Goal: Information Seeking & Learning: Learn about a topic

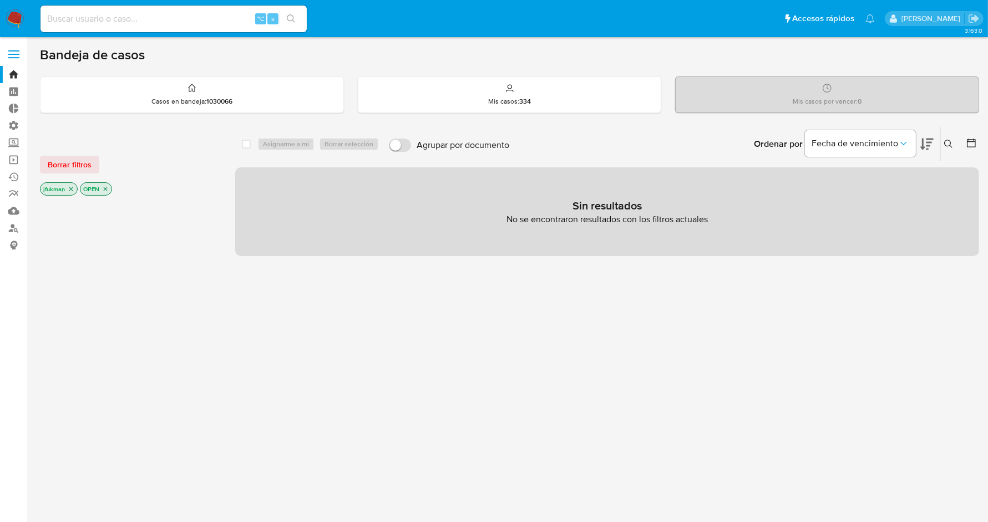
click at [122, 17] on input at bounding box center [173, 19] width 266 height 14
paste input "1466065460"
type input "1466065460"
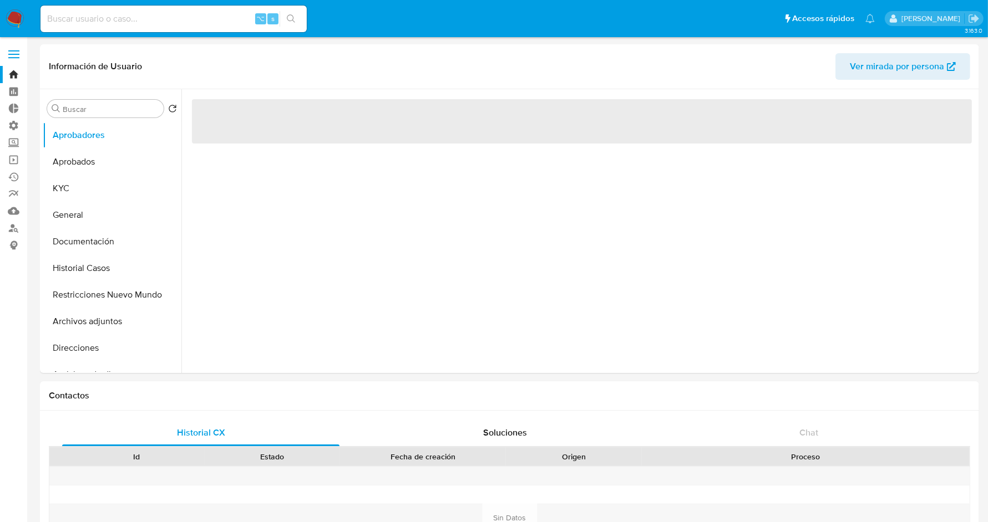
select select "10"
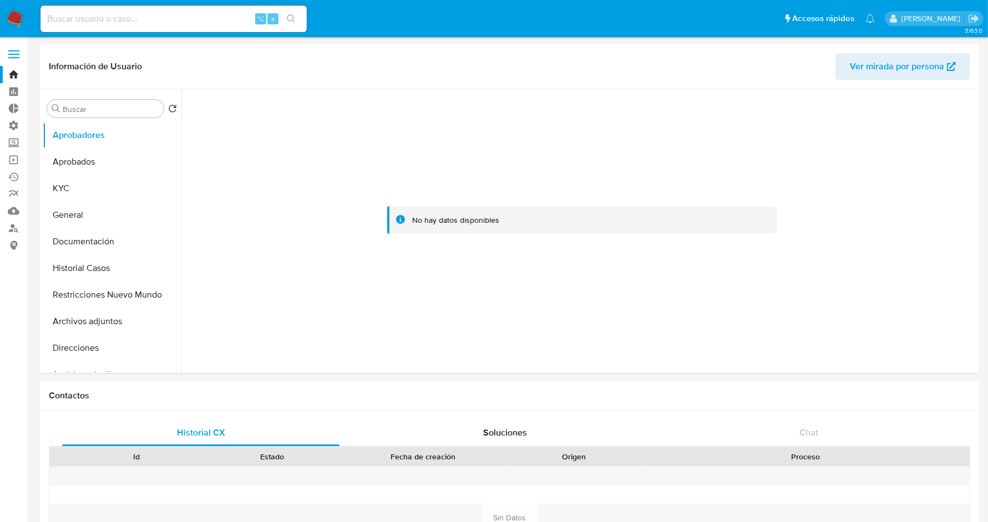
click at [154, 20] on input at bounding box center [173, 19] width 266 height 14
paste input "1466065460"
click at [296, 21] on button "search-icon" at bounding box center [290, 19] width 23 height 16
click at [104, 17] on input "1466065460" at bounding box center [173, 19] width 266 height 14
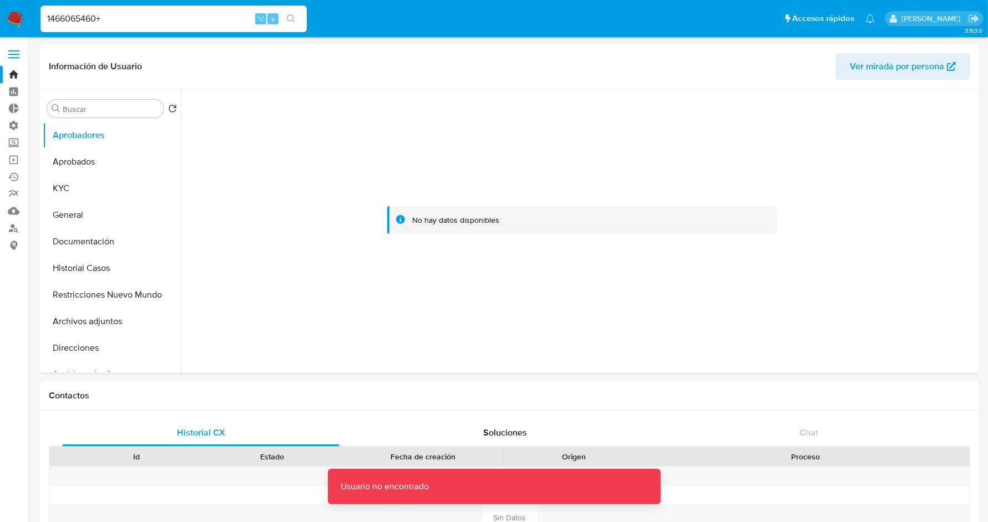
click at [115, 18] on input "1466065460+" at bounding box center [173, 19] width 266 height 14
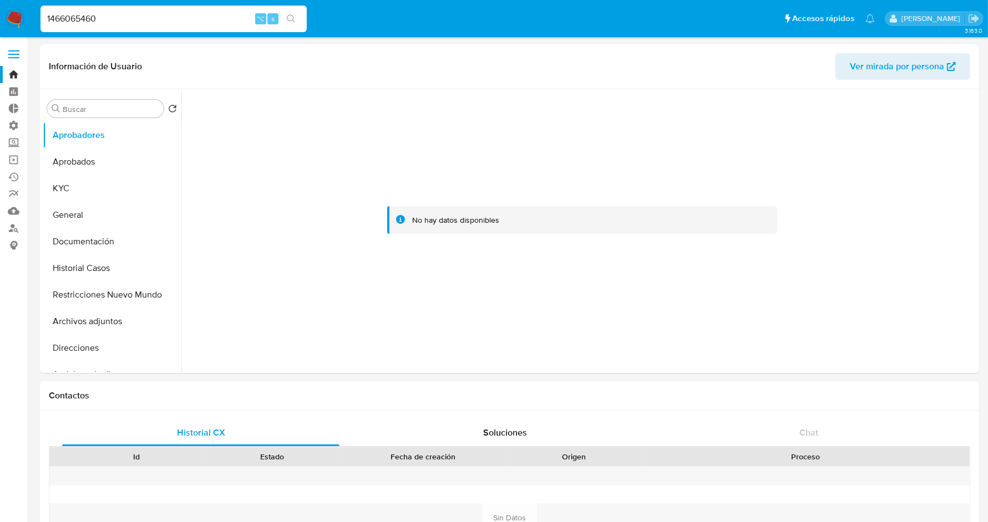
click at [291, 22] on icon "search-icon" at bounding box center [291, 18] width 9 height 9
click at [70, 191] on button "KYC" at bounding box center [108, 188] width 130 height 27
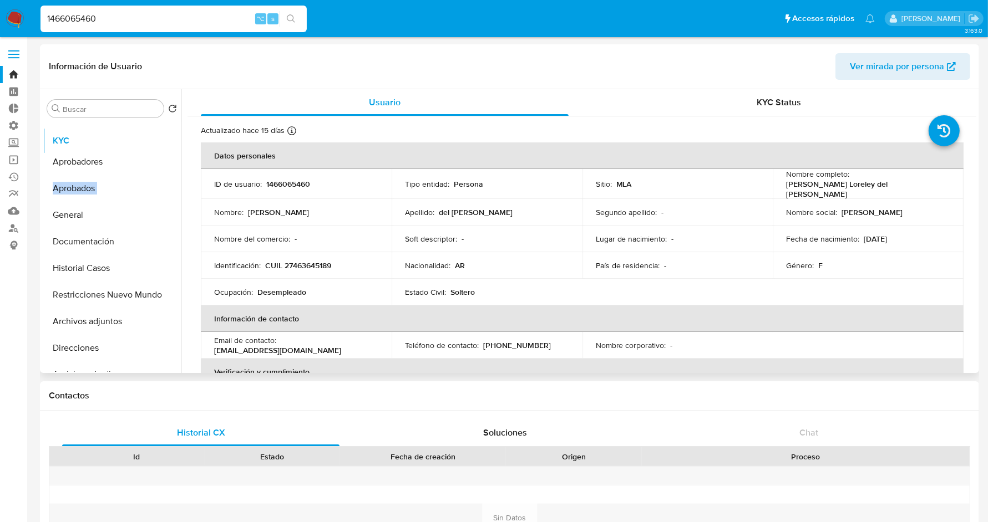
drag, startPoint x: 159, startPoint y: 187, endPoint x: 159, endPoint y: 139, distance: 47.7
click at [159, 139] on ul "Aprobadores Aprobados KYC General Documentación Historial Casos Restricciones N…" at bounding box center [112, 247] width 139 height 250
click at [113, 328] on button "Archivos adjuntos" at bounding box center [108, 321] width 130 height 27
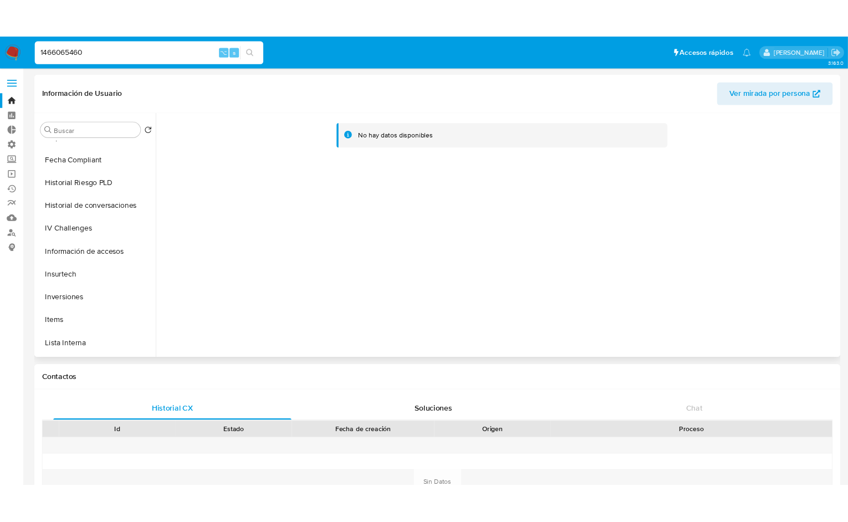
scroll to position [483, 0]
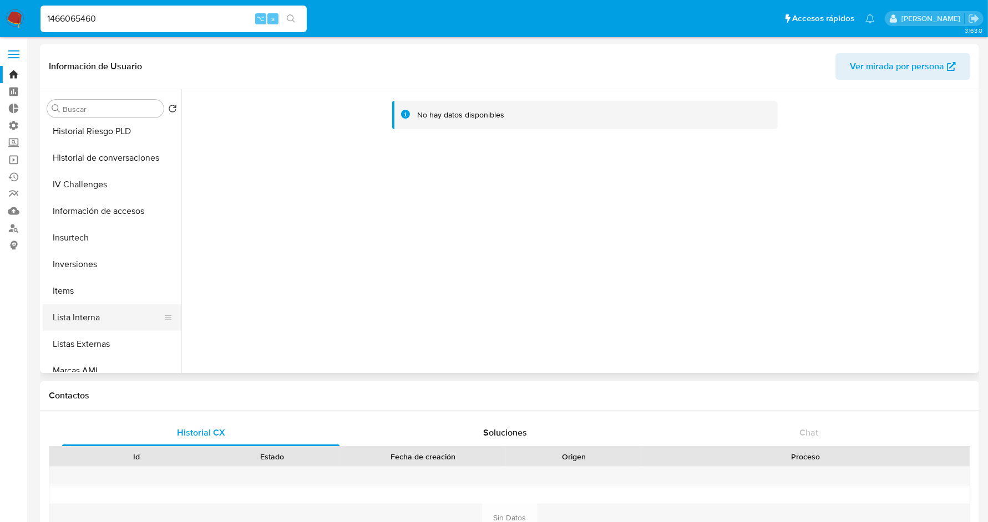
click at [118, 318] on button "Lista Interna" at bounding box center [108, 317] width 130 height 27
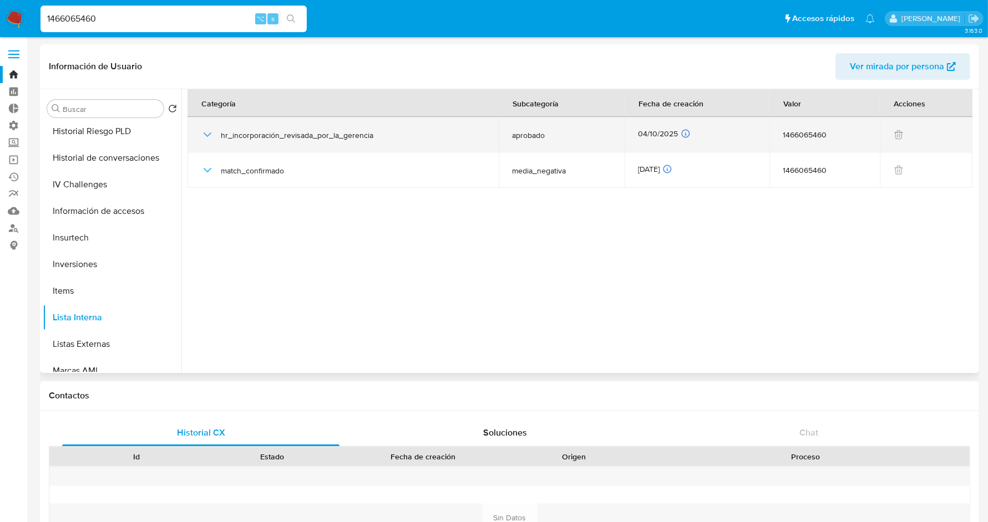
click at [205, 135] on icon "button" at bounding box center [208, 135] width 8 height 4
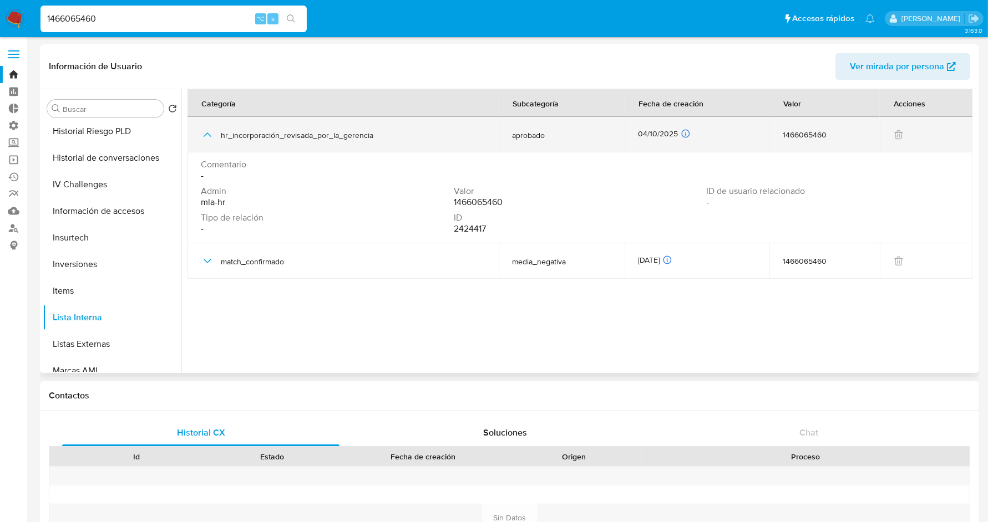
click at [205, 135] on icon "button" at bounding box center [208, 135] width 8 height 4
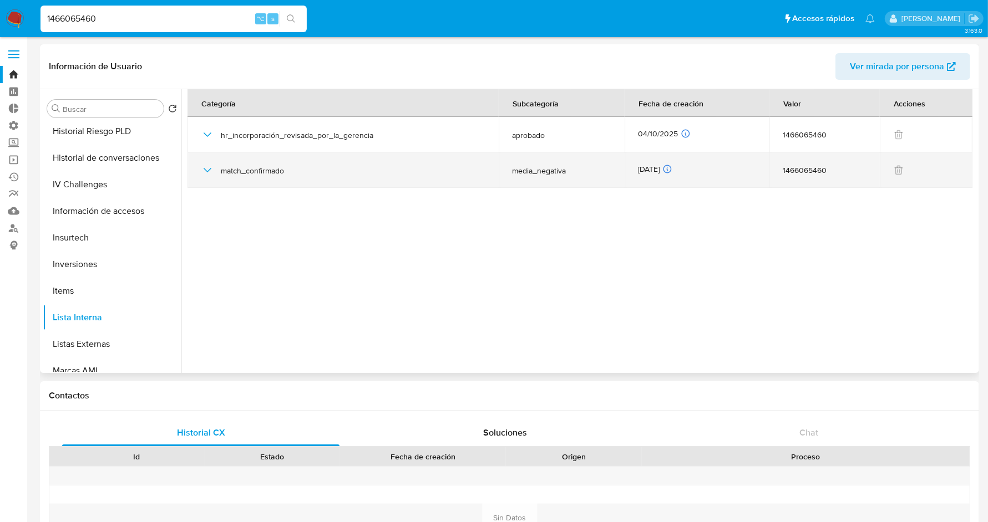
click at [204, 170] on icon "button" at bounding box center [207, 170] width 13 height 13
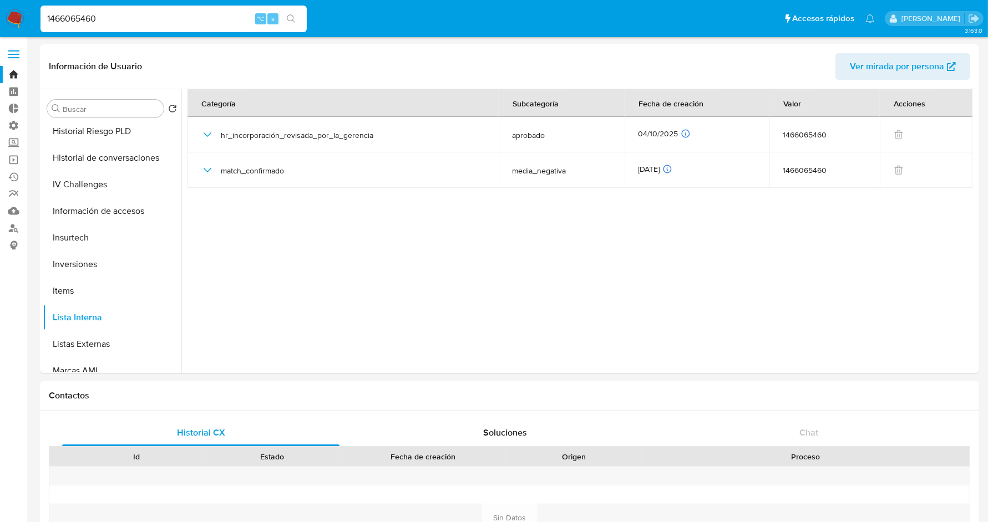
click at [160, 16] on input "1466065460" at bounding box center [173, 19] width 266 height 14
paste input "880829895"
type input "1880829895"
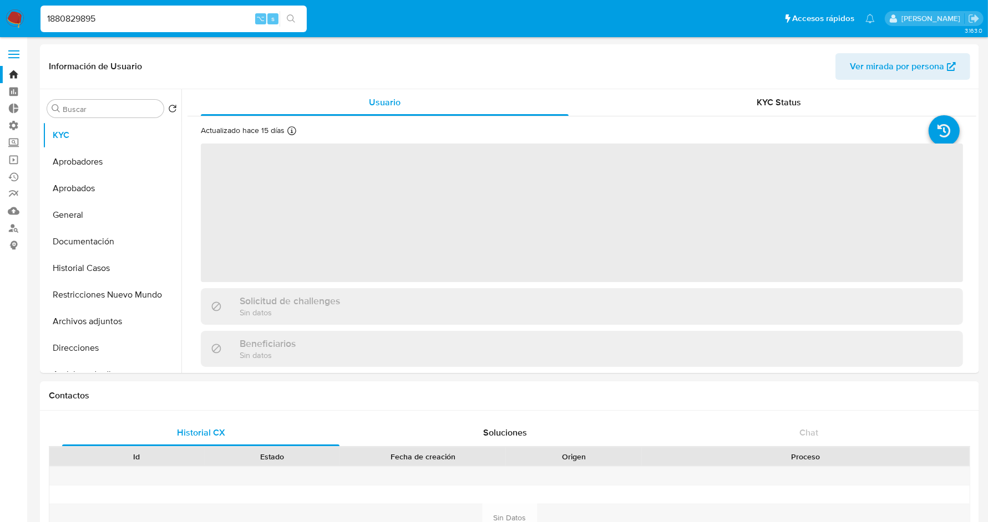
select select "10"
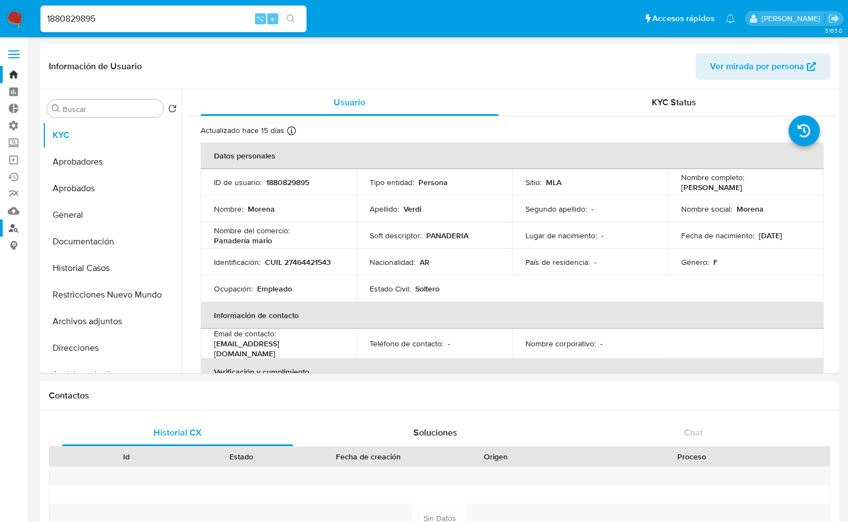
click at [12, 227] on link "Buscador de personas" at bounding box center [66, 228] width 132 height 17
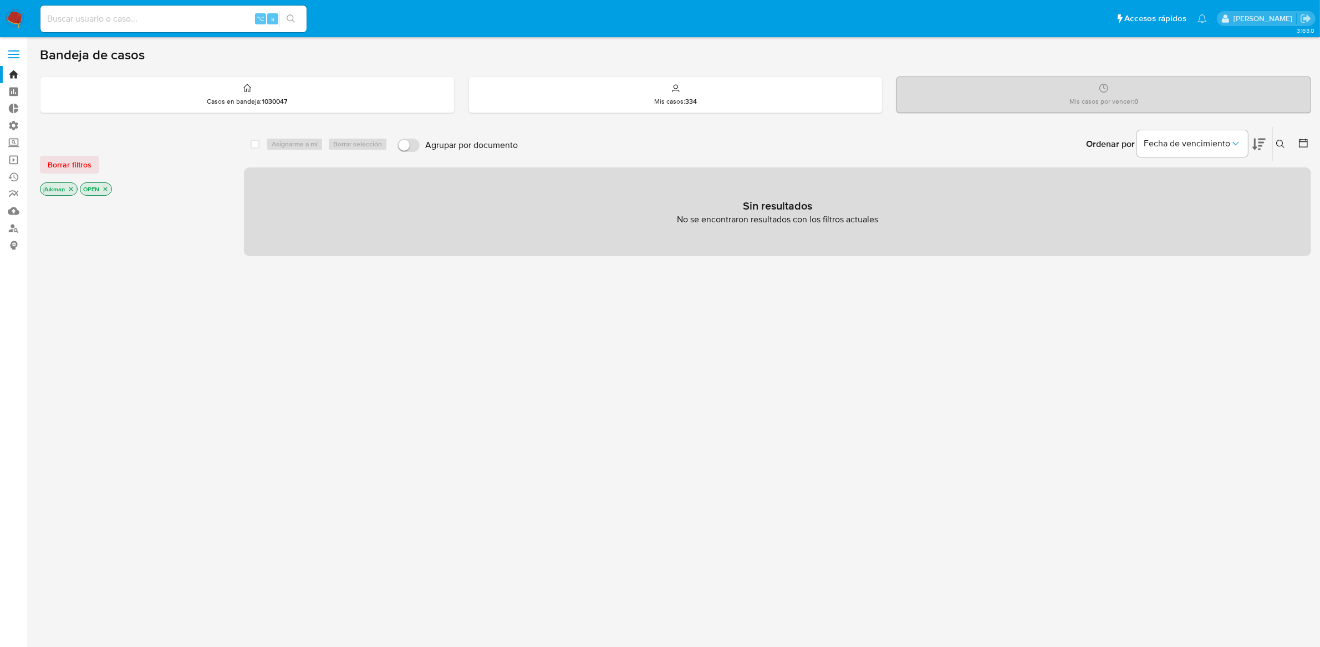
click at [213, 16] on input at bounding box center [173, 19] width 266 height 14
paste input "2065744935"
type input "2065744935"
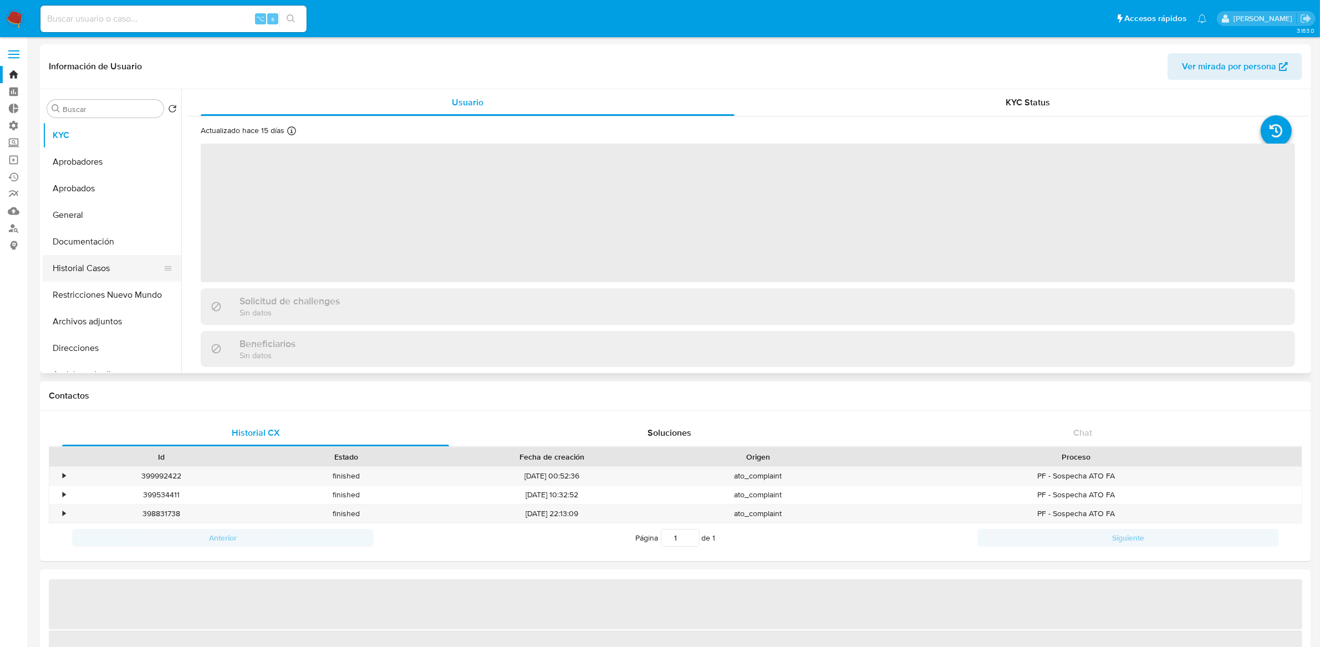
click at [103, 279] on button "Historial Casos" at bounding box center [108, 268] width 130 height 27
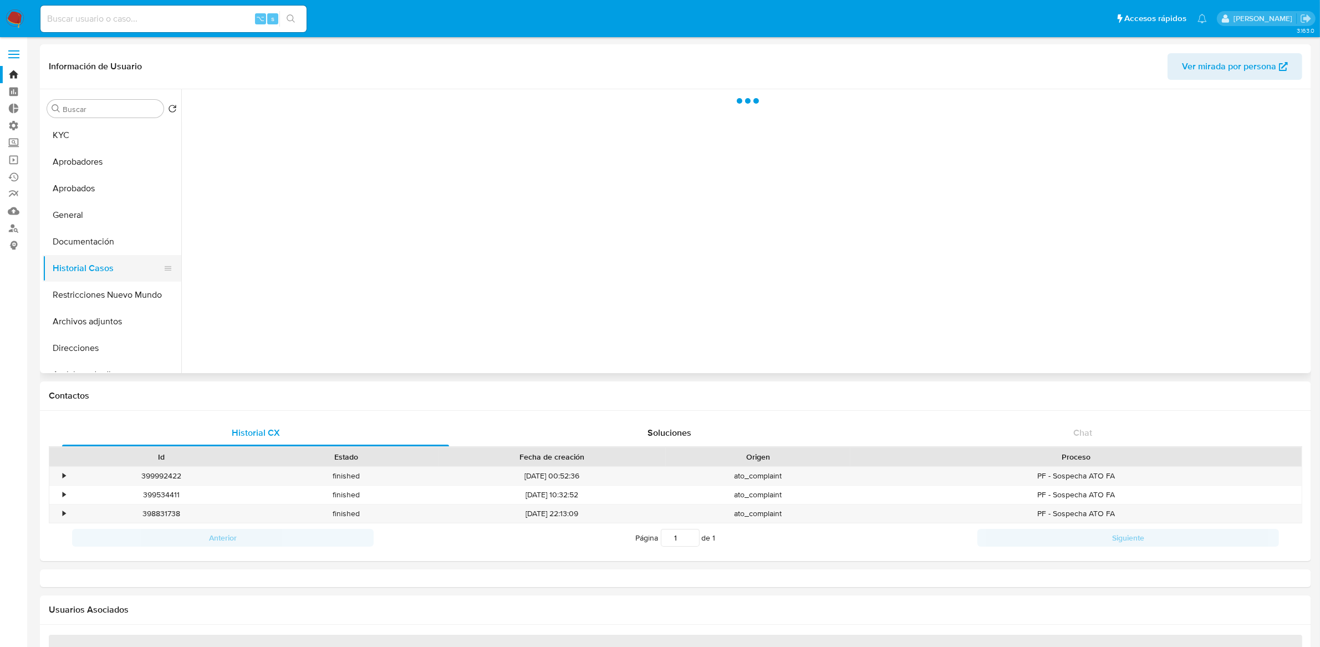
select select "10"
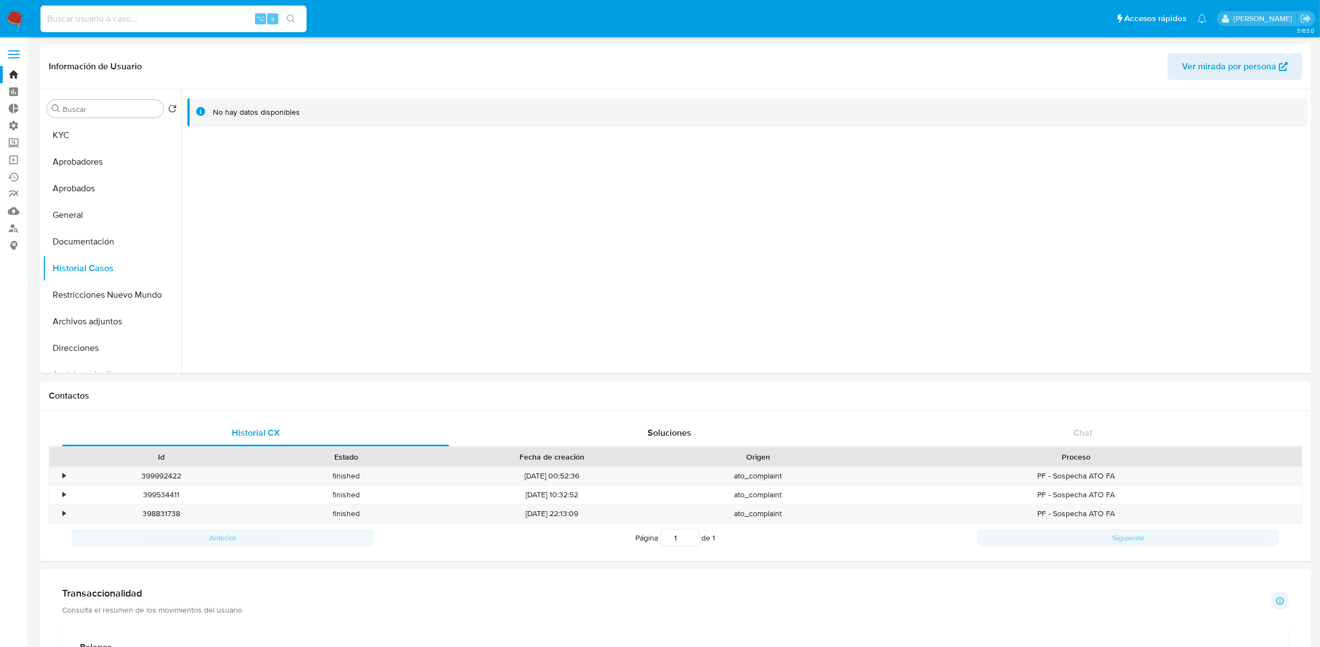
click at [188, 22] on input at bounding box center [173, 19] width 266 height 14
paste input "1355928116"
type input "1355928116"
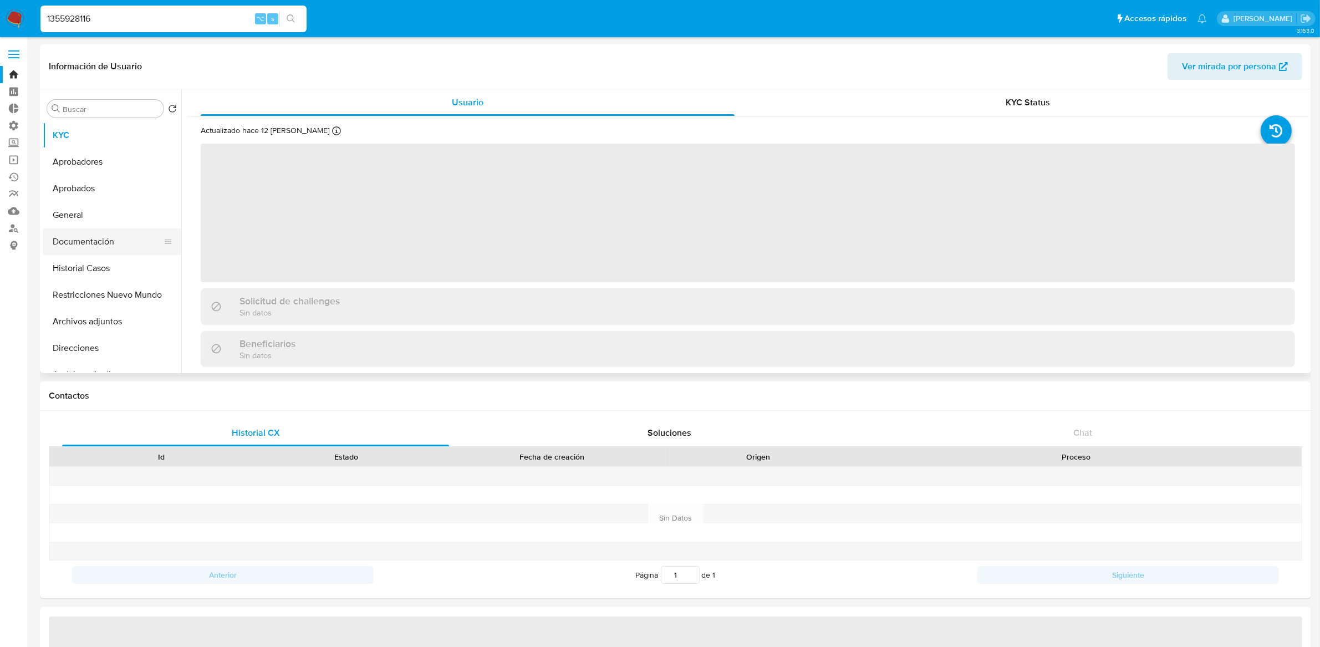
click at [106, 244] on button "Documentación" at bounding box center [108, 241] width 130 height 27
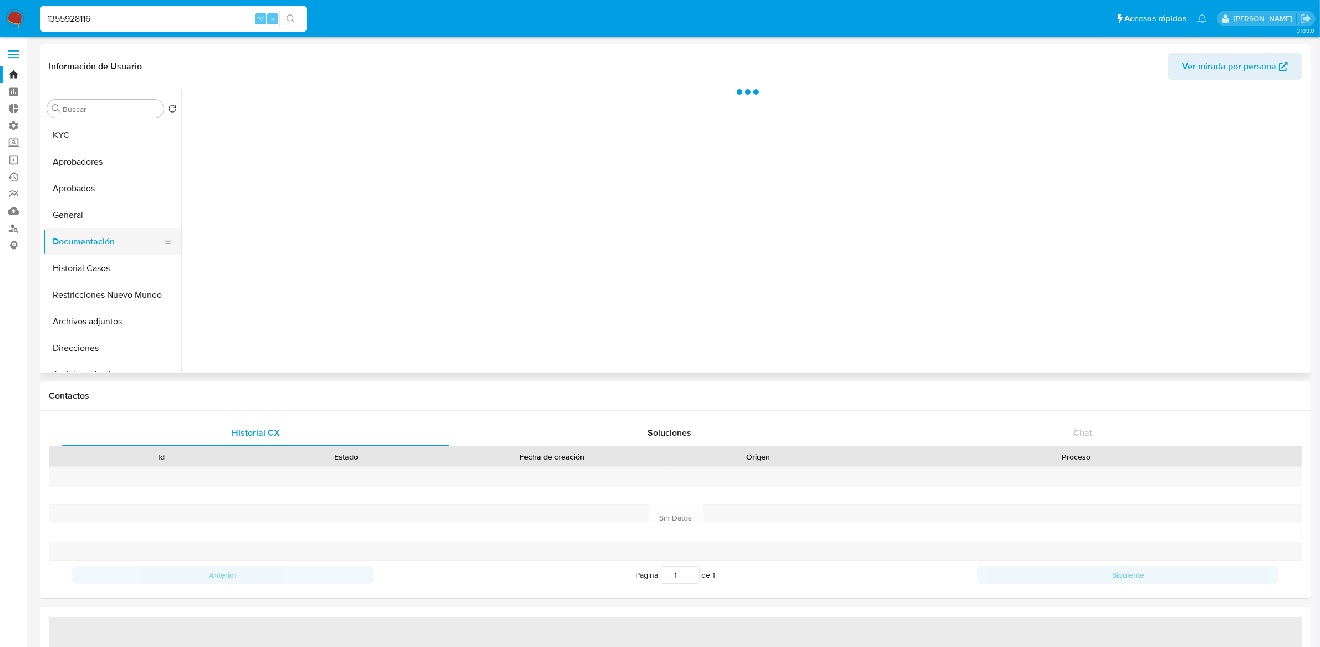
select select "10"
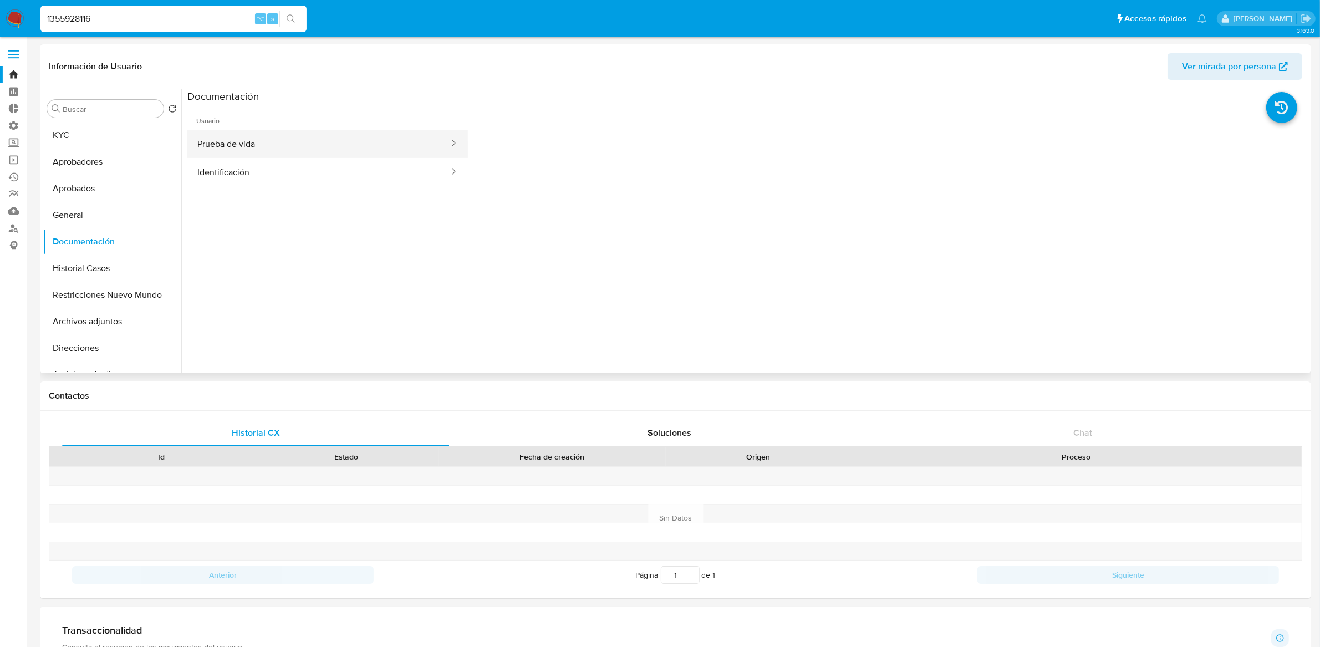
click at [262, 146] on button "Prueba de vida" at bounding box center [318, 144] width 263 height 28
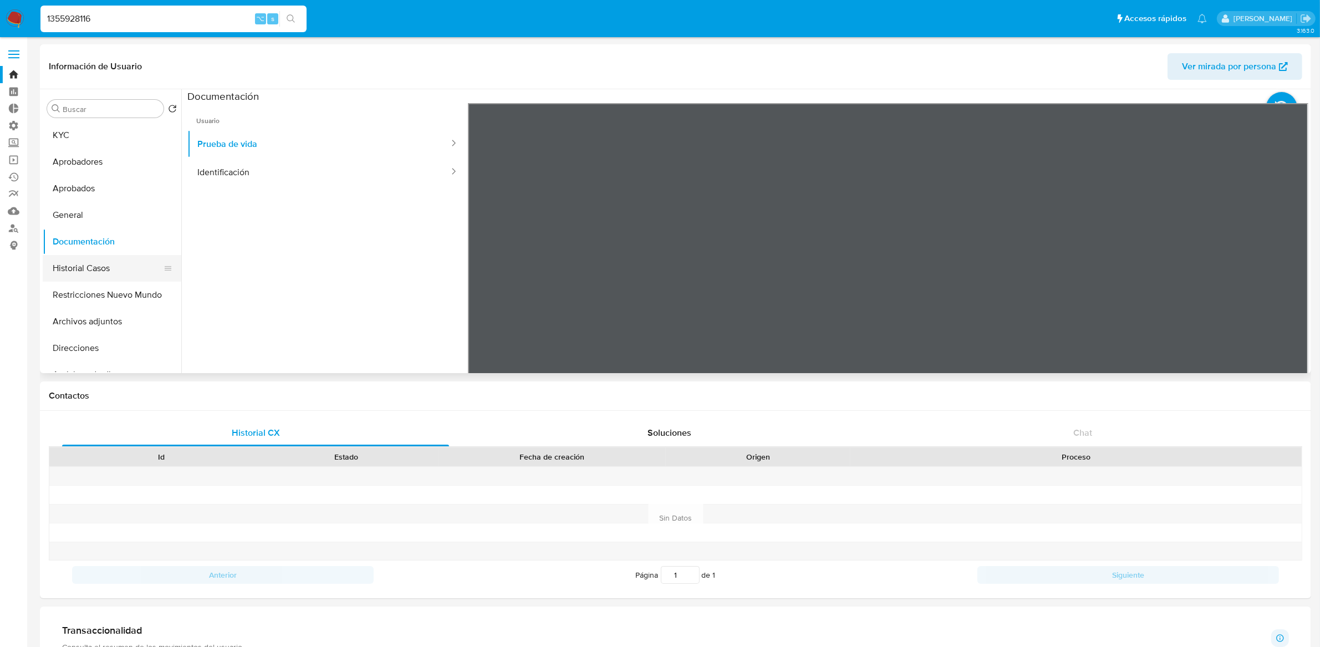
click at [87, 272] on button "Historial Casos" at bounding box center [108, 268] width 130 height 27
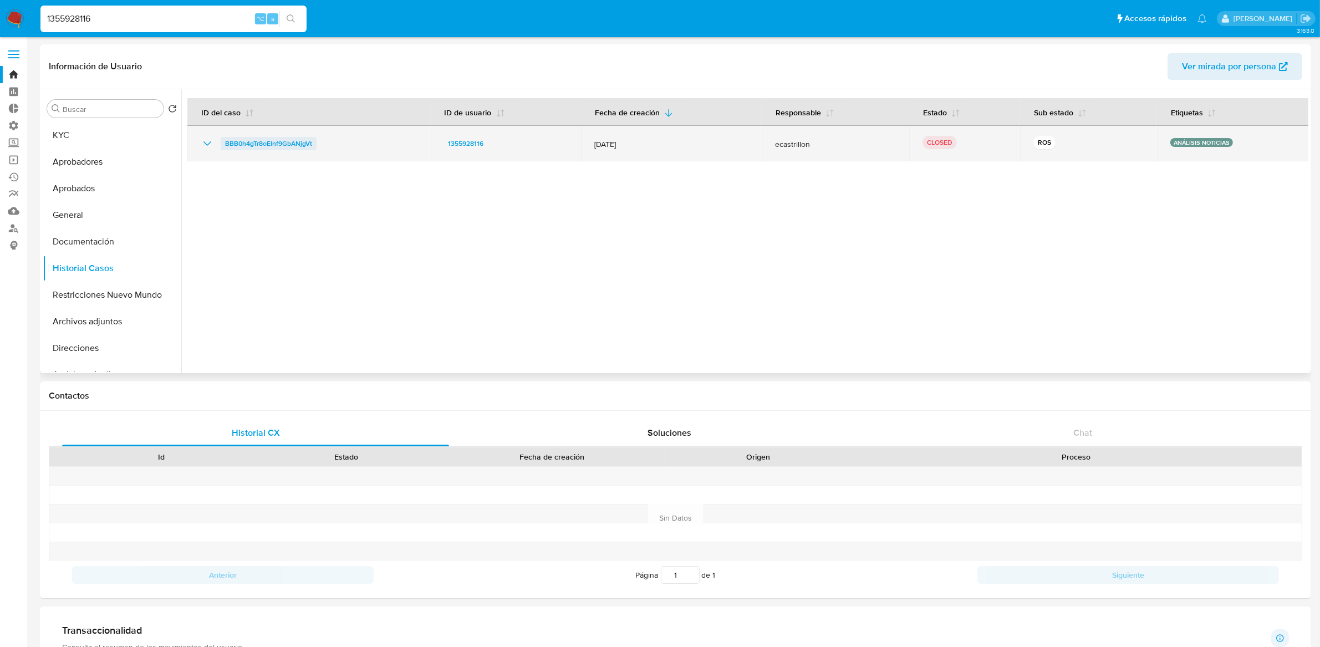
click at [247, 143] on span "BBB0h4gTr8oElnf9GbANjgVt" at bounding box center [268, 143] width 87 height 13
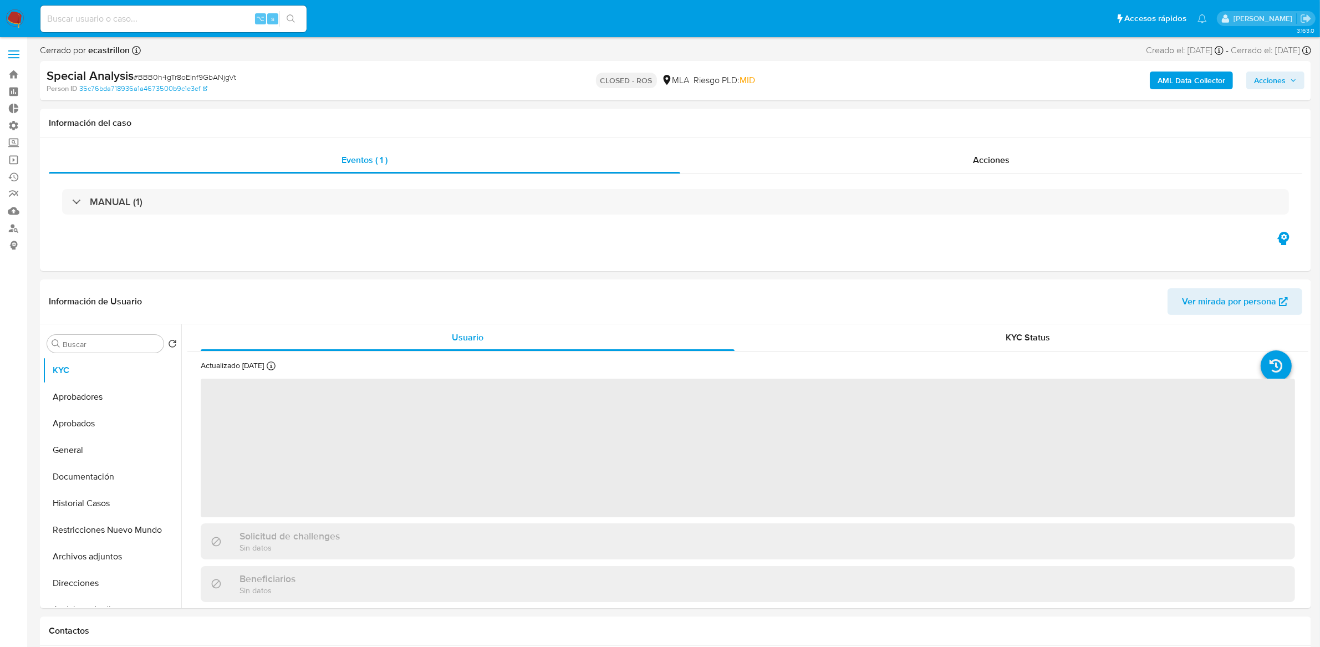
select select "10"
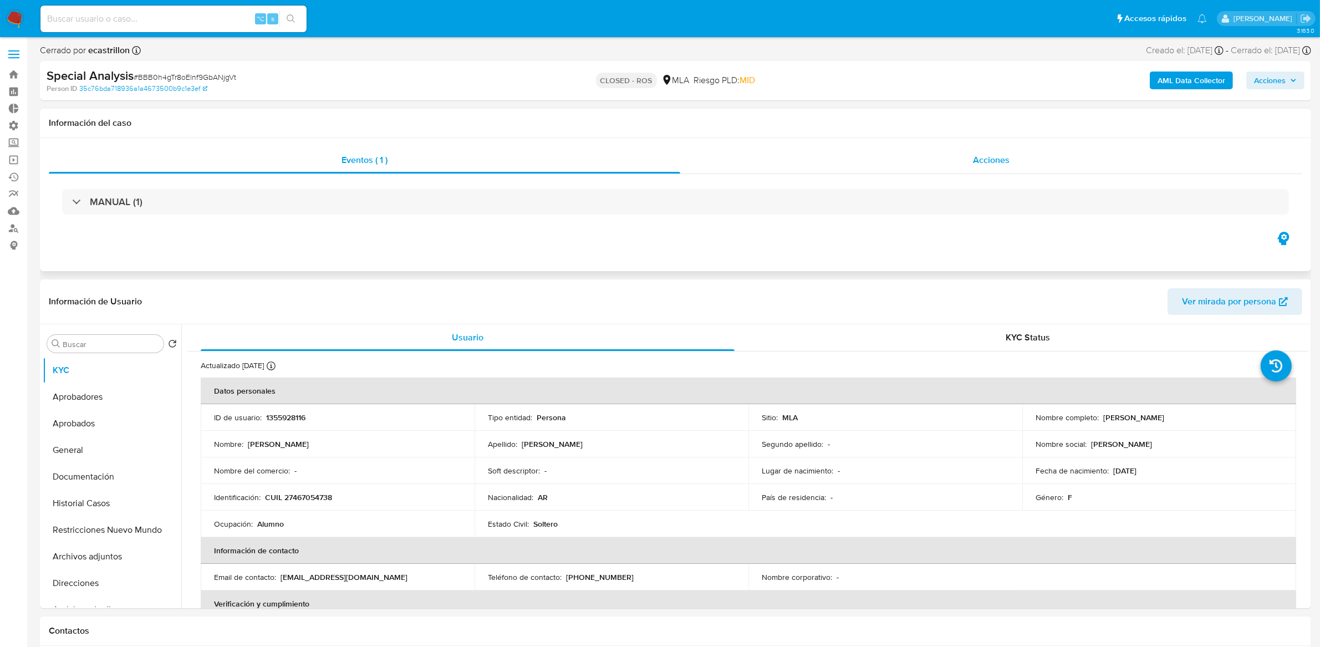
click at [1001, 162] on span "Acciones" at bounding box center [991, 160] width 37 height 13
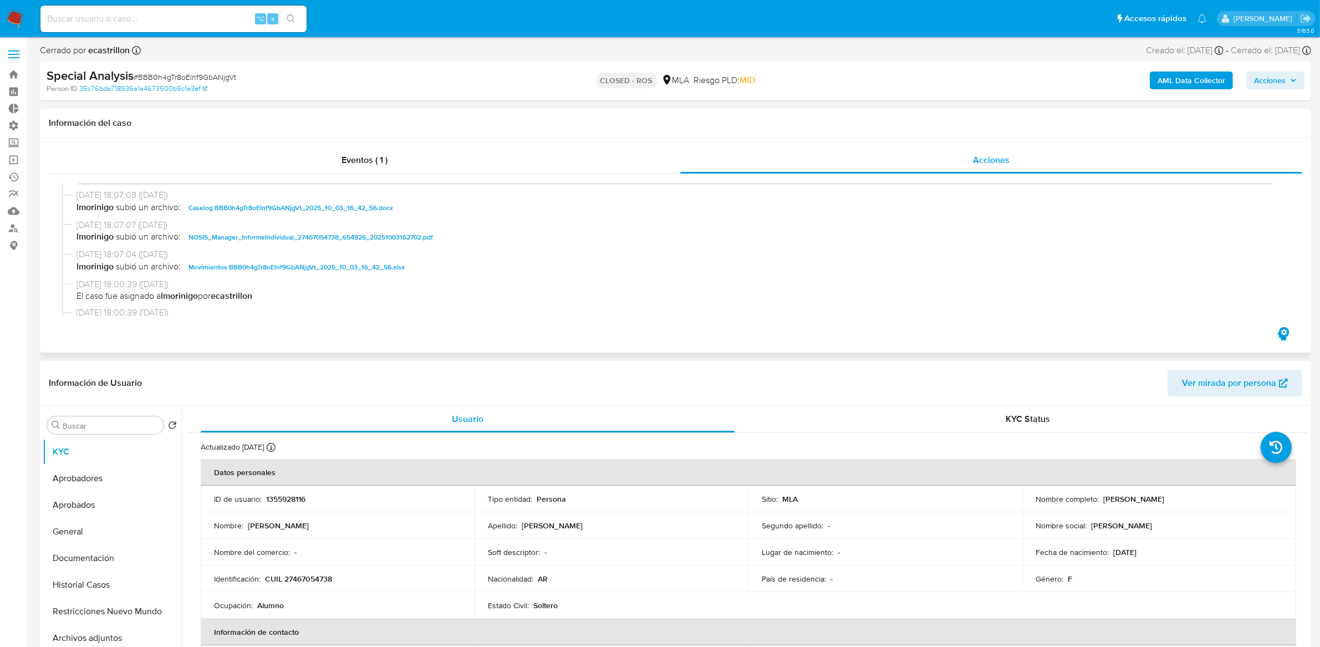
scroll to position [280, 0]
click at [276, 205] on span "Caselog BBB0h4gTr8oElnf9GbANjgVt_2025_10_03_16_42_56.docx" at bounding box center [291, 205] width 205 height 13
click at [263, 262] on span "Movimientos BBB0h4gTr8oElnf9GbANjgVt_2025_10_03_16_42_56.xlsx" at bounding box center [297, 264] width 216 height 13
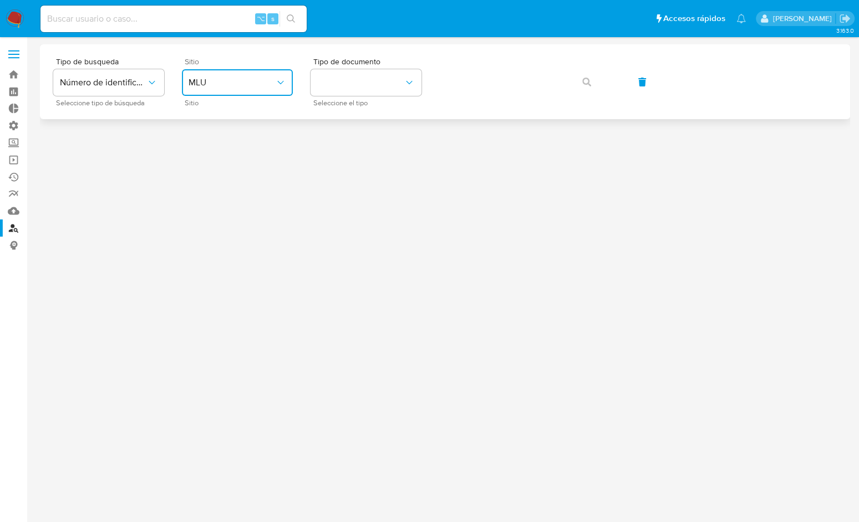
click at [243, 86] on span "MLU" at bounding box center [232, 82] width 87 height 11
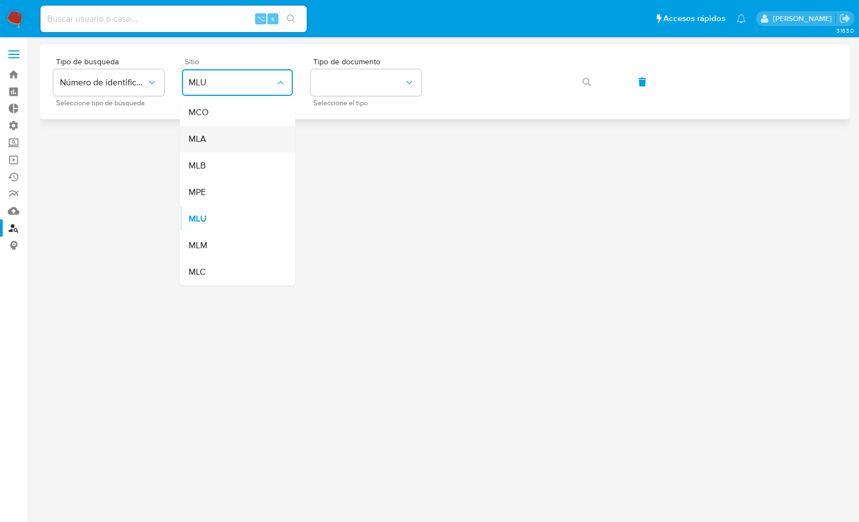
click at [213, 133] on div "MLA" at bounding box center [234, 139] width 91 height 27
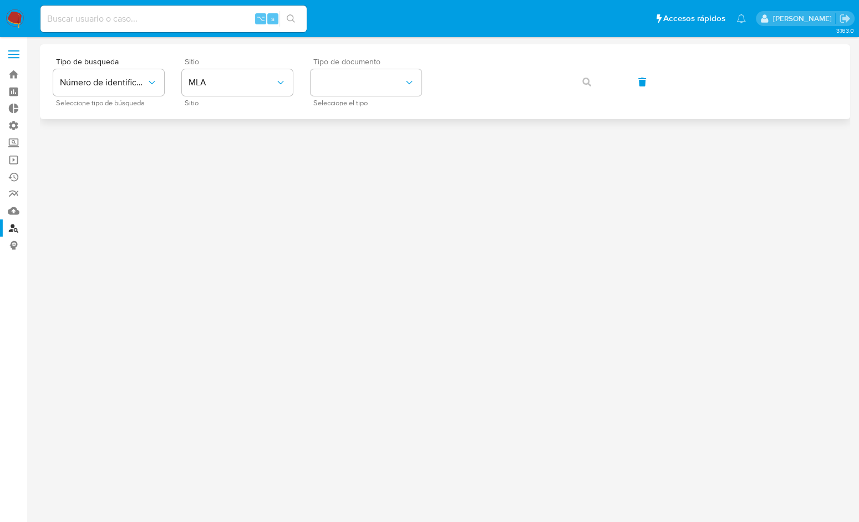
click at [351, 68] on div "Tipo de documento Seleccione el tipo" at bounding box center [366, 82] width 111 height 48
click at [349, 79] on button "identificationType" at bounding box center [366, 82] width 111 height 27
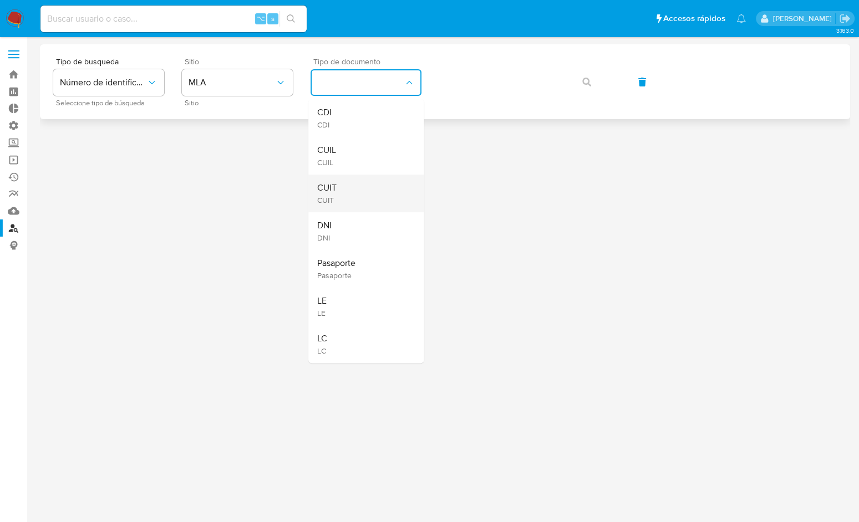
click at [336, 198] on span "CUIT" at bounding box center [326, 200] width 19 height 10
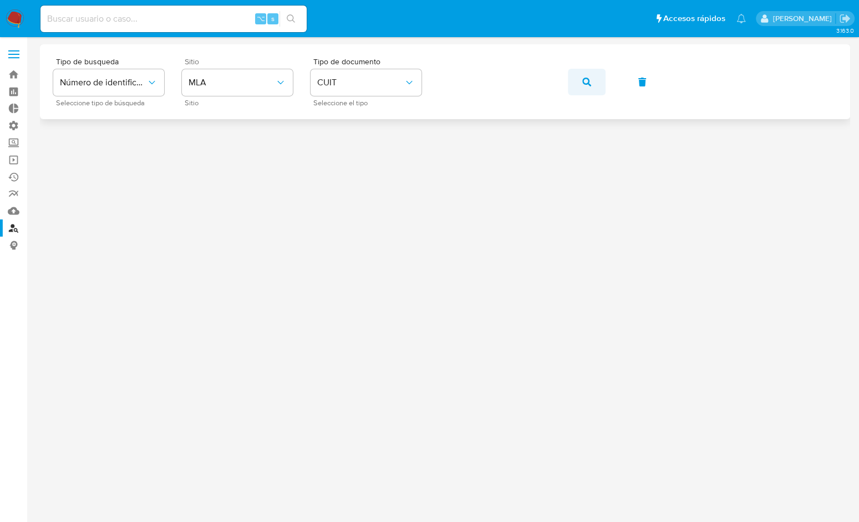
click at [575, 85] on button "button" at bounding box center [587, 82] width 38 height 27
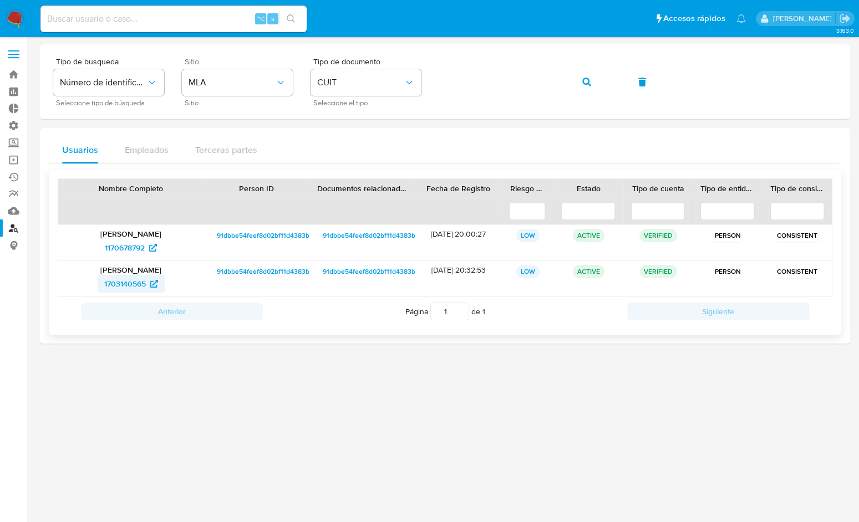
click at [135, 279] on span "1703140565" at bounding box center [125, 284] width 42 height 18
click at [355, 77] on span "CUIT" at bounding box center [360, 82] width 87 height 11
click at [596, 84] on button "button" at bounding box center [587, 82] width 38 height 27
click at [131, 278] on span "2205318336" at bounding box center [124, 284] width 43 height 18
click at [587, 88] on span "button" at bounding box center [586, 82] width 9 height 24
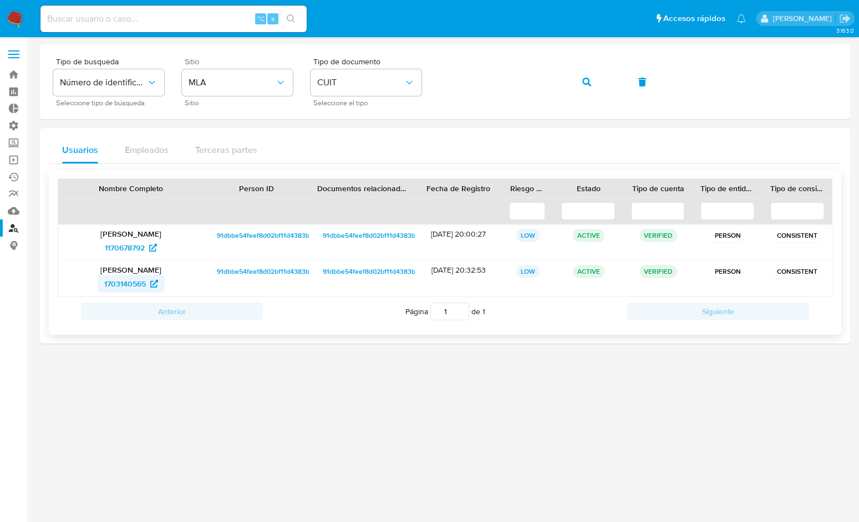
click at [146, 275] on span "1703140565" at bounding box center [131, 284] width 54 height 18
click at [588, 86] on icon "button" at bounding box center [586, 82] width 9 height 9
click at [123, 277] on span "1703140565" at bounding box center [125, 284] width 42 height 18
click at [606, 84] on div "Tipo de busqueda Número de identificación Seleccione tipo de búsqueda Sitio MLA…" at bounding box center [445, 82] width 784 height 48
click at [596, 77] on button "button" at bounding box center [587, 82] width 38 height 27
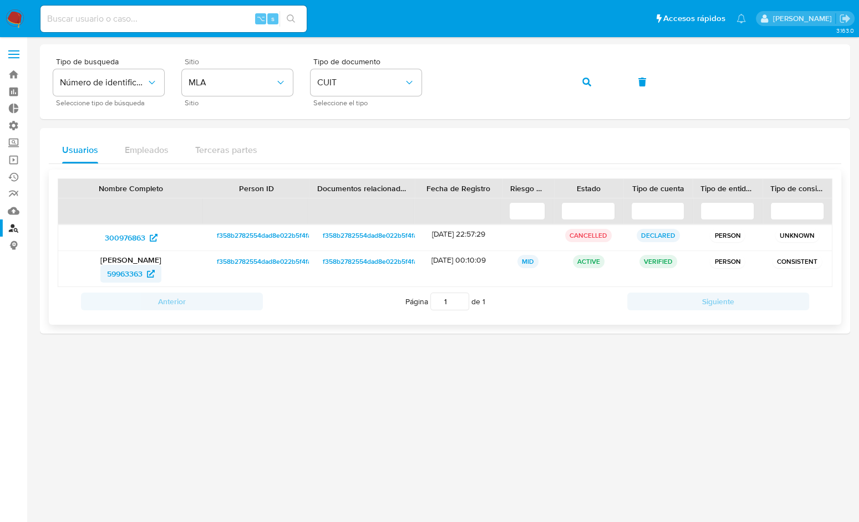
click at [118, 273] on span "59963363" at bounding box center [124, 274] width 35 height 18
click at [580, 83] on button "button" at bounding box center [587, 82] width 38 height 27
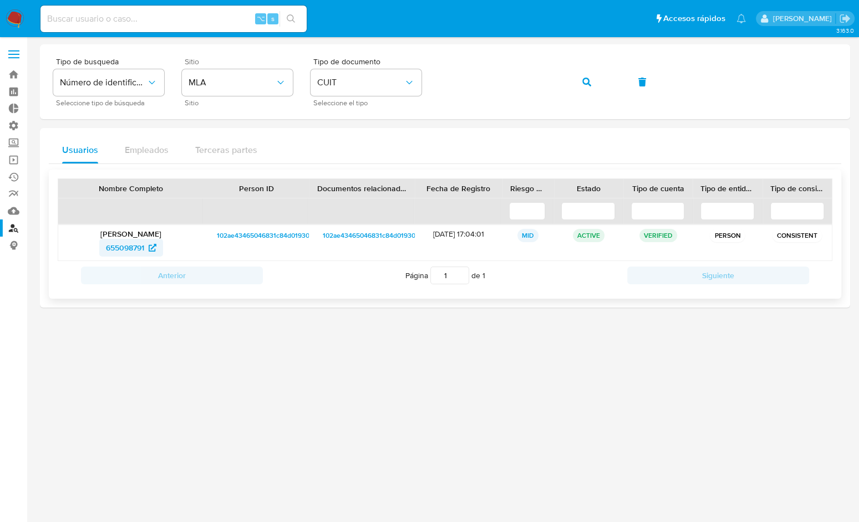
click at [139, 244] on span "655098791" at bounding box center [125, 248] width 38 height 18
click at [586, 84] on icon "button" at bounding box center [586, 82] width 9 height 9
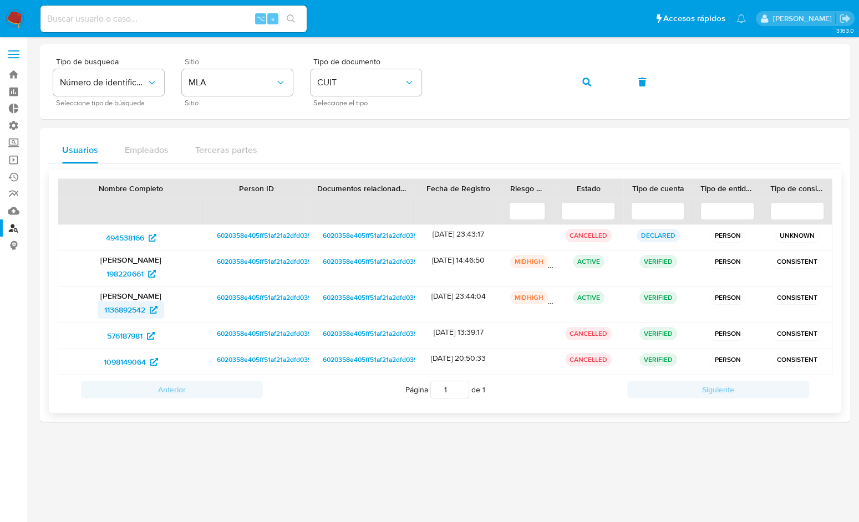
click at [122, 303] on span "1136892542" at bounding box center [124, 310] width 41 height 18
click at [588, 88] on span "button" at bounding box center [586, 82] width 9 height 24
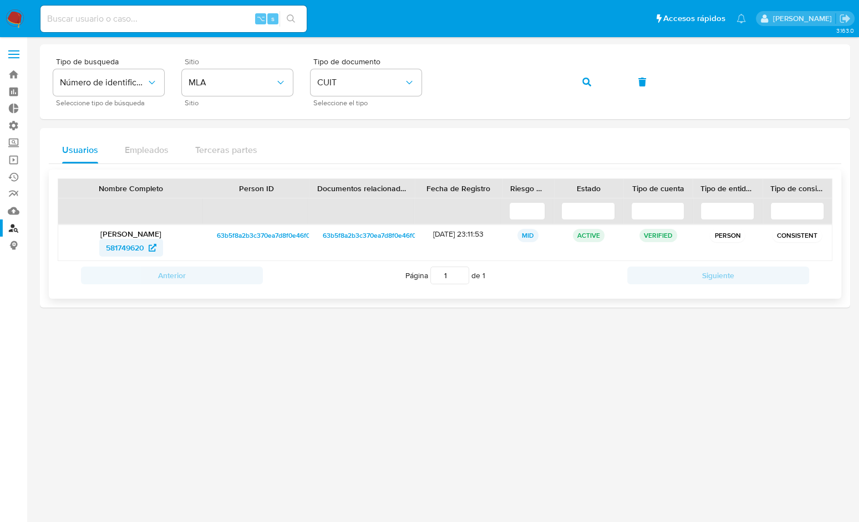
click at [124, 248] on span "581749620" at bounding box center [125, 248] width 38 height 18
click at [589, 87] on span "button" at bounding box center [586, 82] width 9 height 24
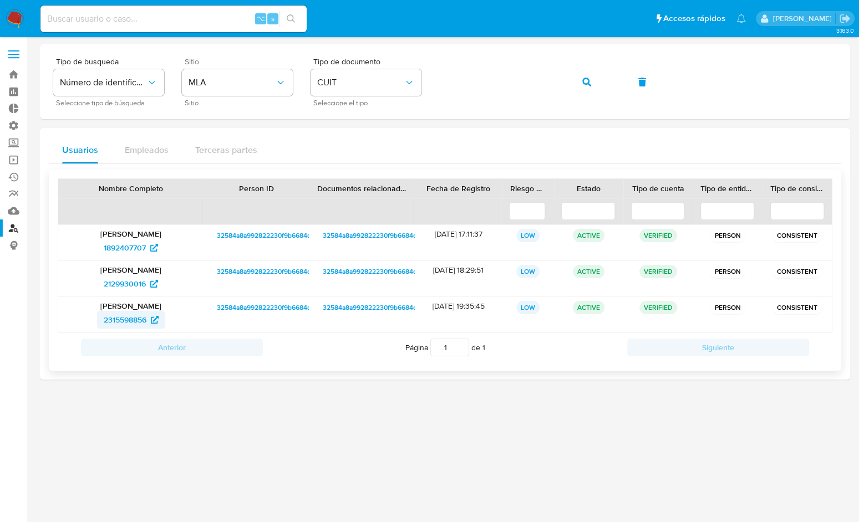
click at [140, 317] on span "2315598856" at bounding box center [125, 320] width 43 height 18
click at [596, 87] on button "button" at bounding box center [587, 82] width 38 height 27
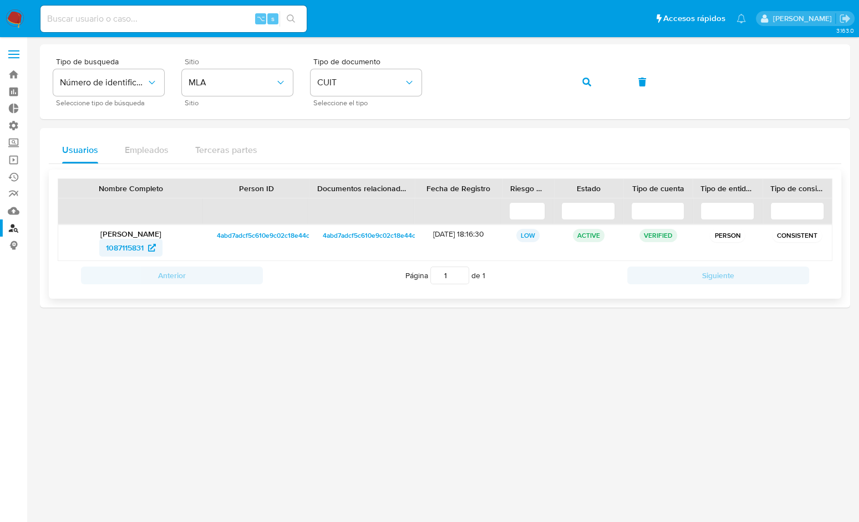
click at [118, 241] on span "1087115831" at bounding box center [125, 248] width 38 height 18
click at [583, 81] on icon "button" at bounding box center [586, 82] width 9 height 9
click at [115, 247] on span "2324729421" at bounding box center [125, 248] width 42 height 18
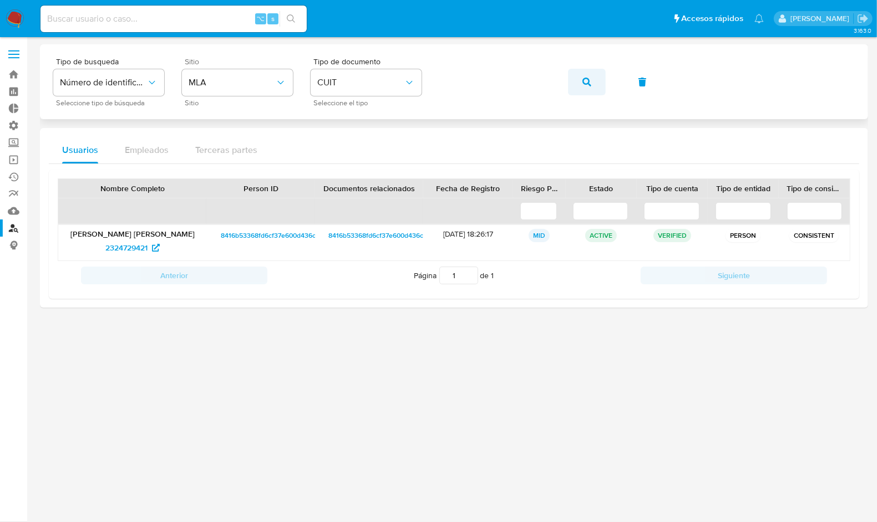
click at [583, 82] on icon "button" at bounding box center [586, 82] width 9 height 9
click at [118, 243] on span "2324729421" at bounding box center [126, 248] width 42 height 18
click at [595, 89] on button "button" at bounding box center [587, 82] width 38 height 27
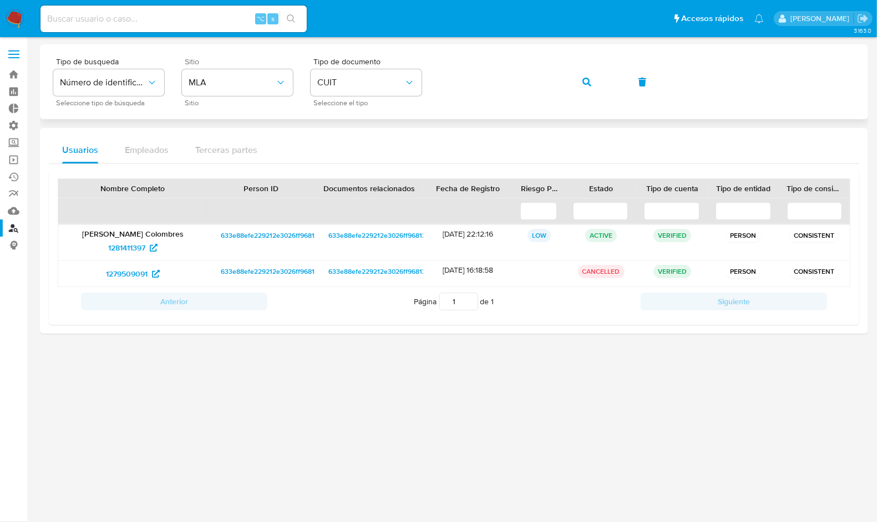
click at [593, 83] on button "button" at bounding box center [587, 82] width 38 height 27
click at [133, 248] on span "1281411397" at bounding box center [126, 248] width 37 height 18
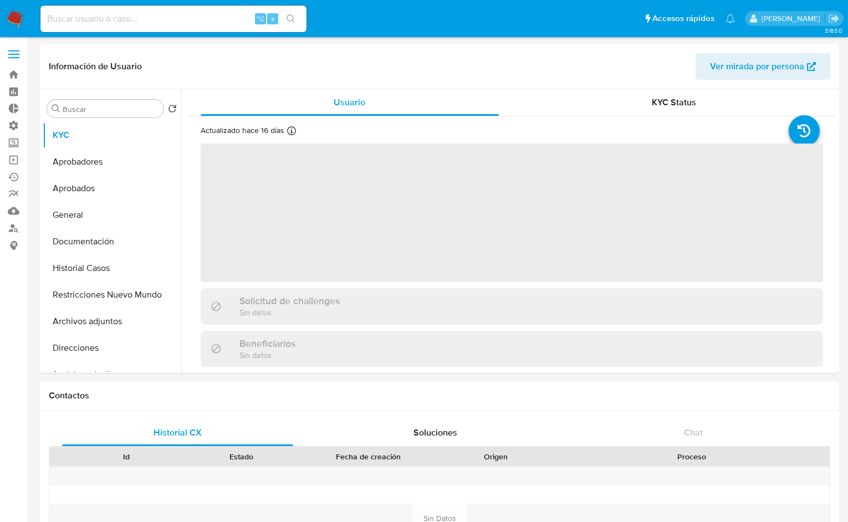
select select "10"
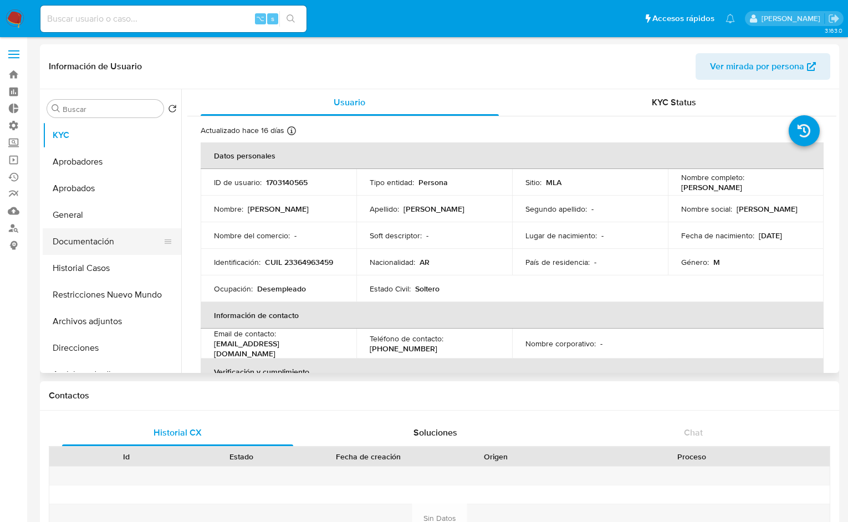
click at [83, 234] on button "Documentación" at bounding box center [108, 241] width 130 height 27
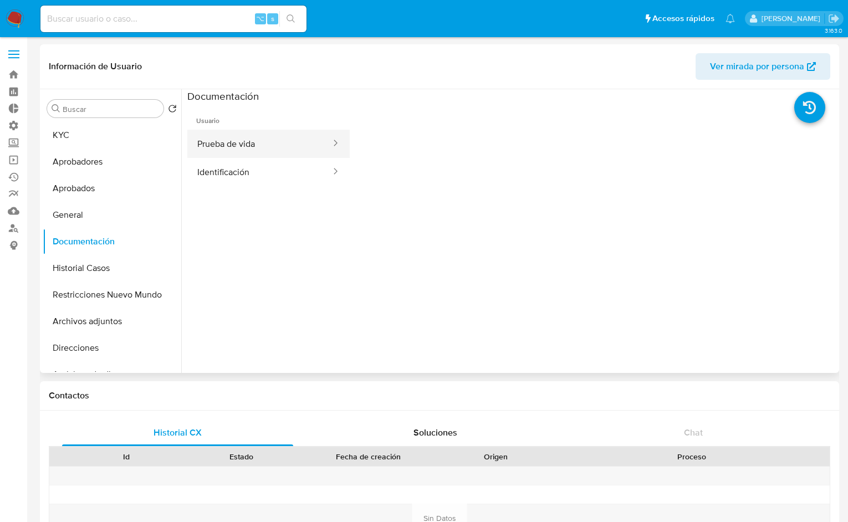
click at [245, 145] on button "Prueba de vida" at bounding box center [259, 144] width 145 height 28
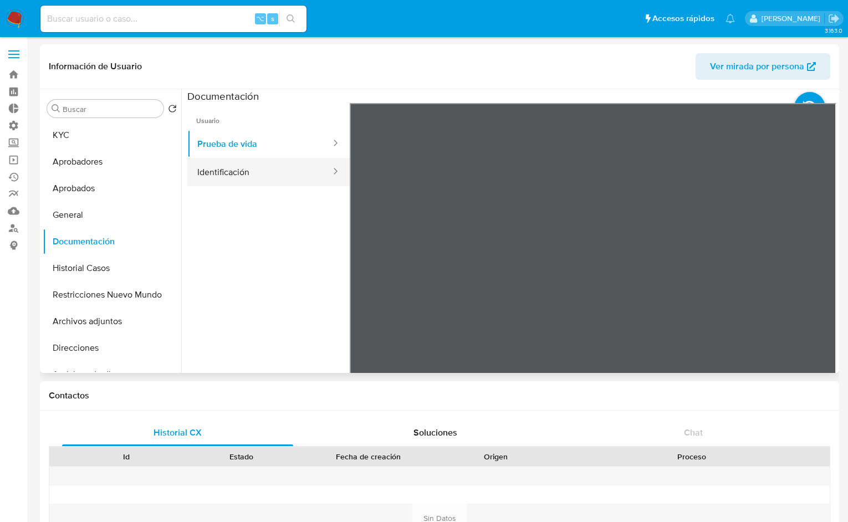
click at [240, 171] on button "Identificación" at bounding box center [259, 172] width 145 height 28
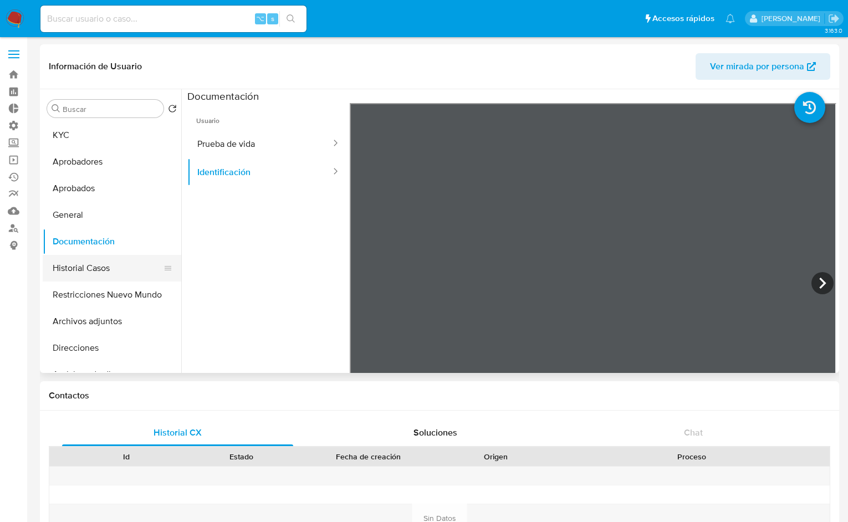
click at [82, 276] on button "Historial Casos" at bounding box center [108, 268] width 130 height 27
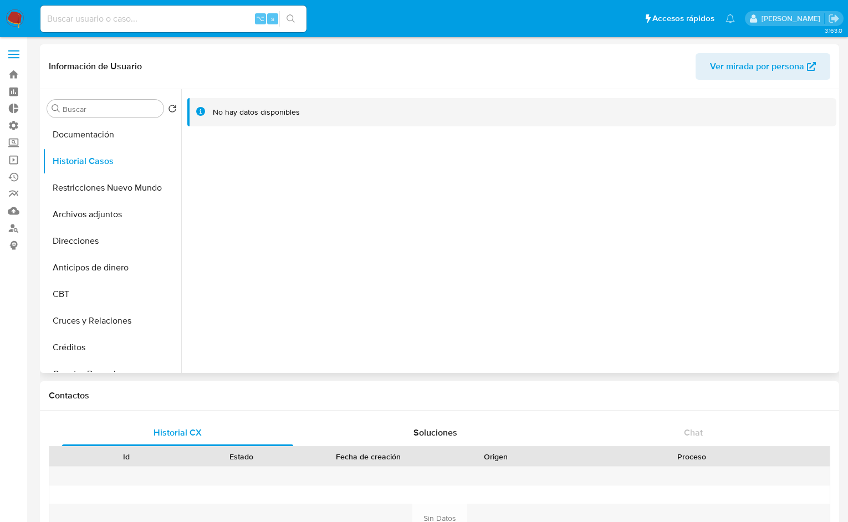
scroll to position [99, 0]
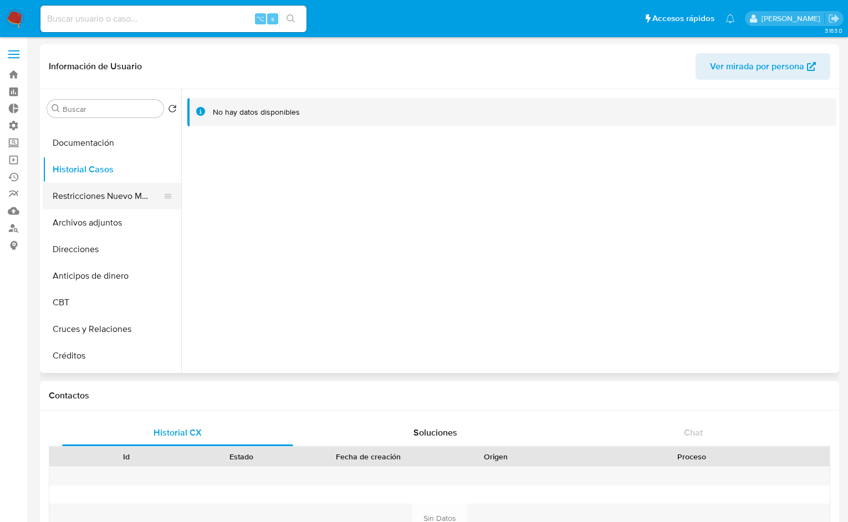
click at [114, 186] on button "Restricciones Nuevo Mundo" at bounding box center [108, 196] width 130 height 27
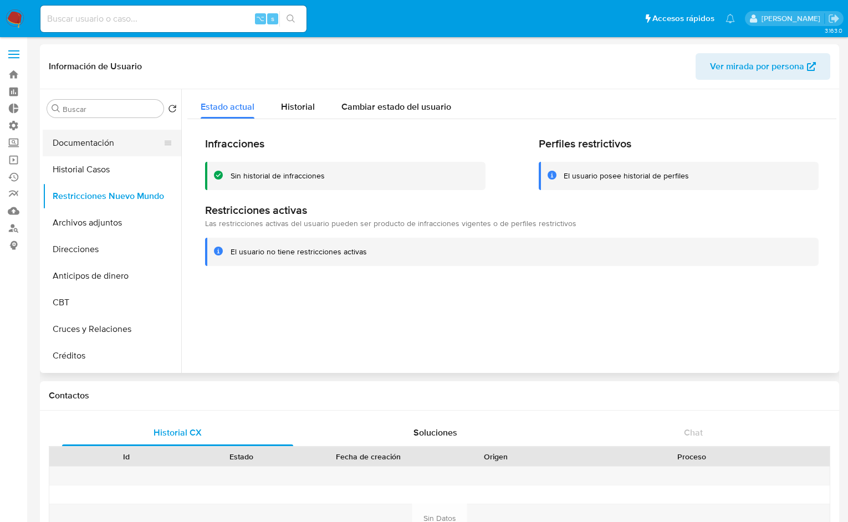
drag, startPoint x: 175, startPoint y: 195, endPoint x: 174, endPoint y: 142, distance: 52.7
click at [174, 142] on ul "KYC Aprobadores Aprobados General Documentación Historial Casos Restricciones N…" at bounding box center [112, 247] width 139 height 250
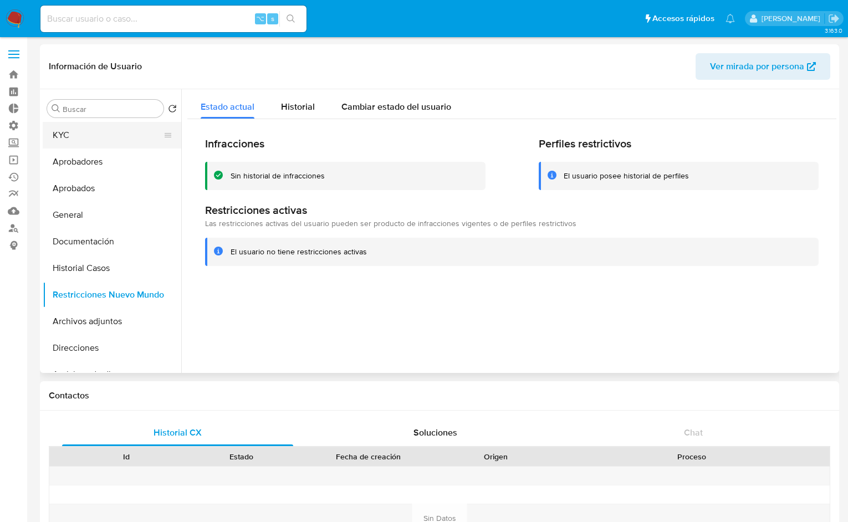
click at [84, 143] on button "KYC" at bounding box center [108, 135] width 130 height 27
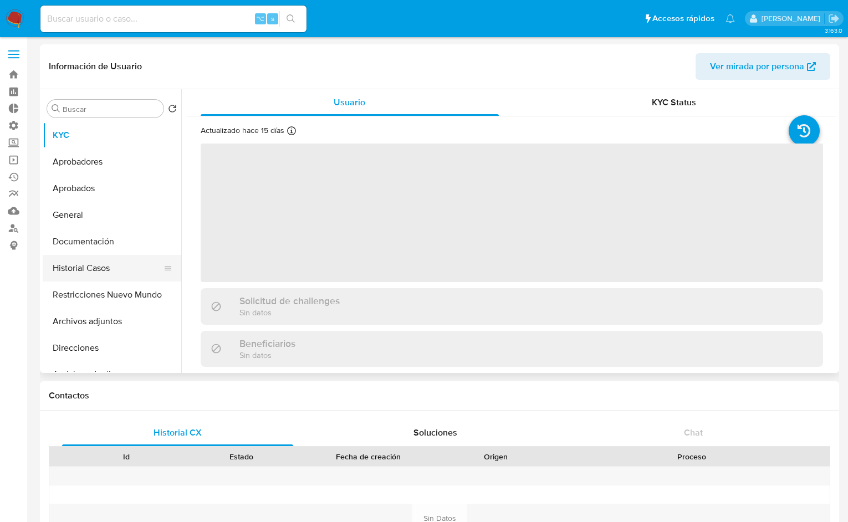
select select "10"
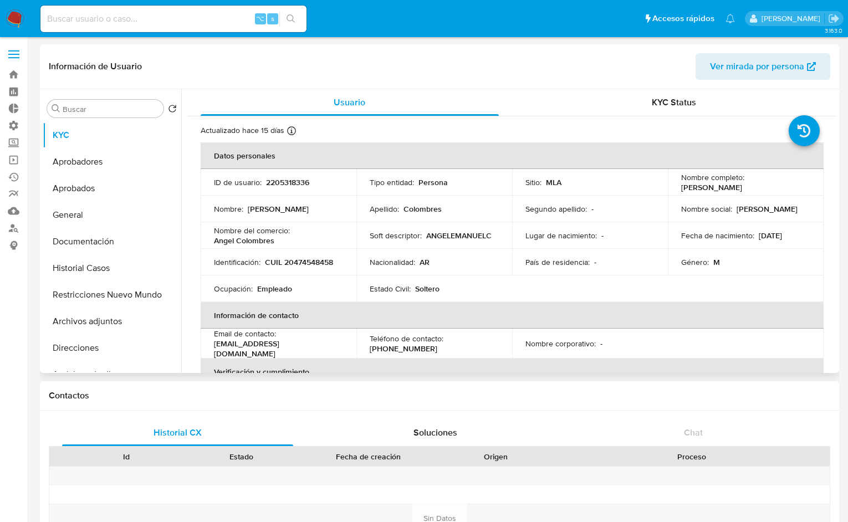
scroll to position [139, 0]
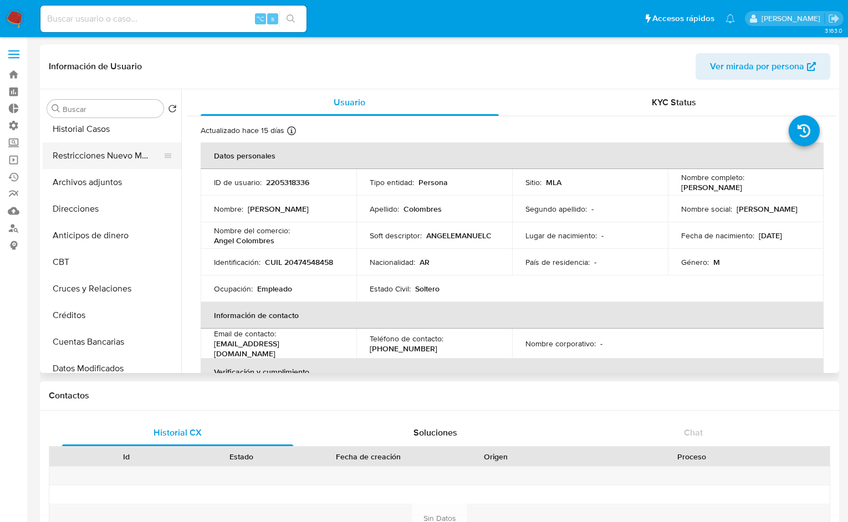
click at [104, 155] on button "Restricciones Nuevo Mundo" at bounding box center [108, 156] width 130 height 27
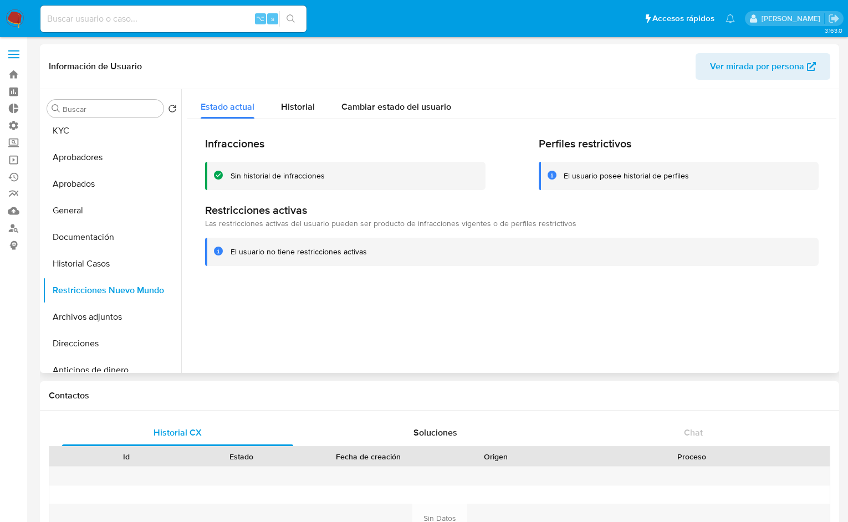
scroll to position [0, 0]
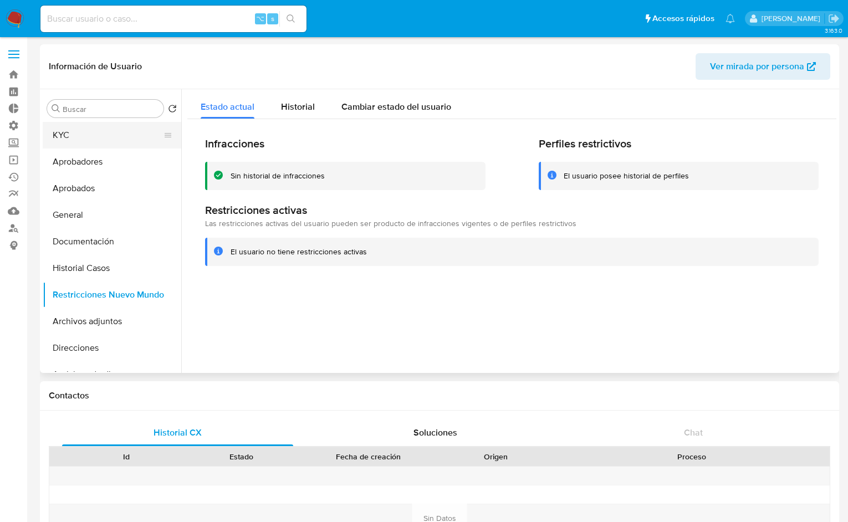
click at [90, 141] on button "KYC" at bounding box center [108, 135] width 130 height 27
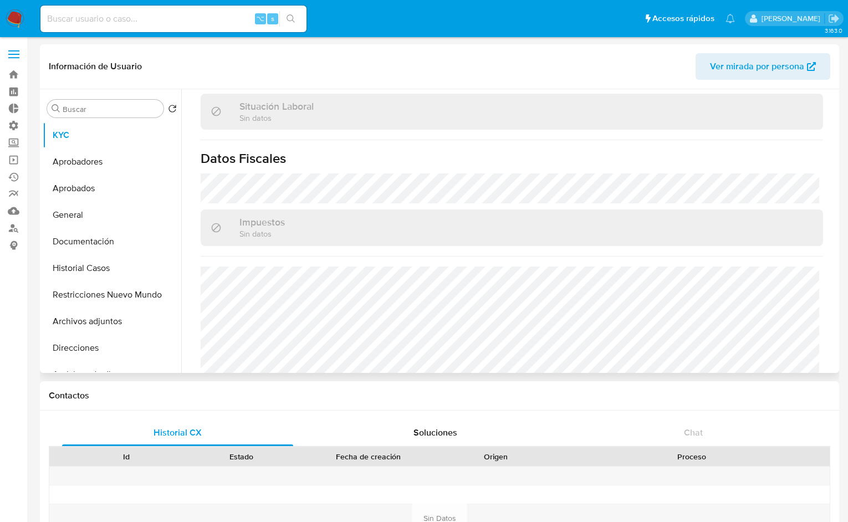
scroll to position [593, 0]
click at [116, 323] on button "Archivos adjuntos" at bounding box center [108, 321] width 130 height 27
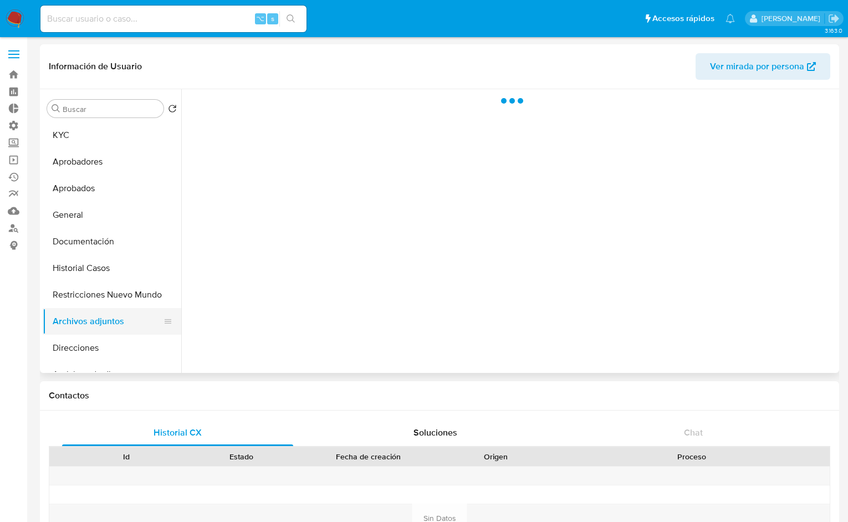
scroll to position [0, 0]
click at [99, 292] on button "Restricciones Nuevo Mundo" at bounding box center [108, 295] width 130 height 27
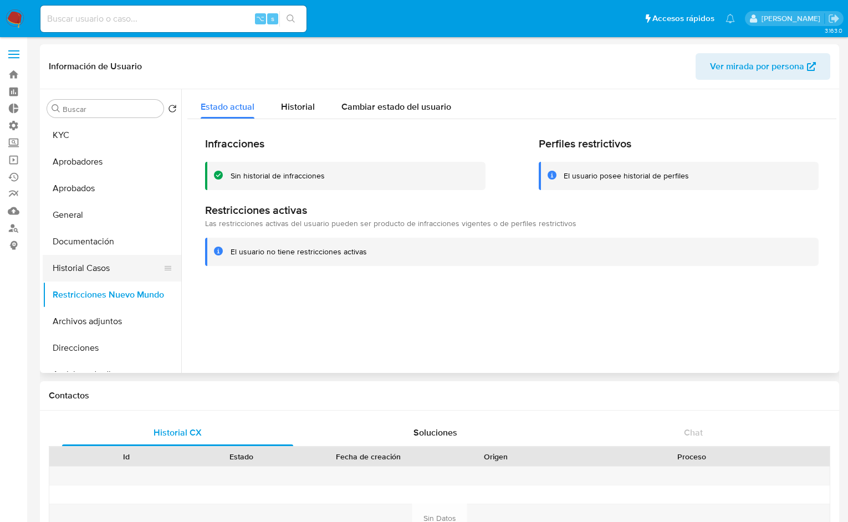
click at [96, 269] on button "Historial Casos" at bounding box center [108, 268] width 130 height 27
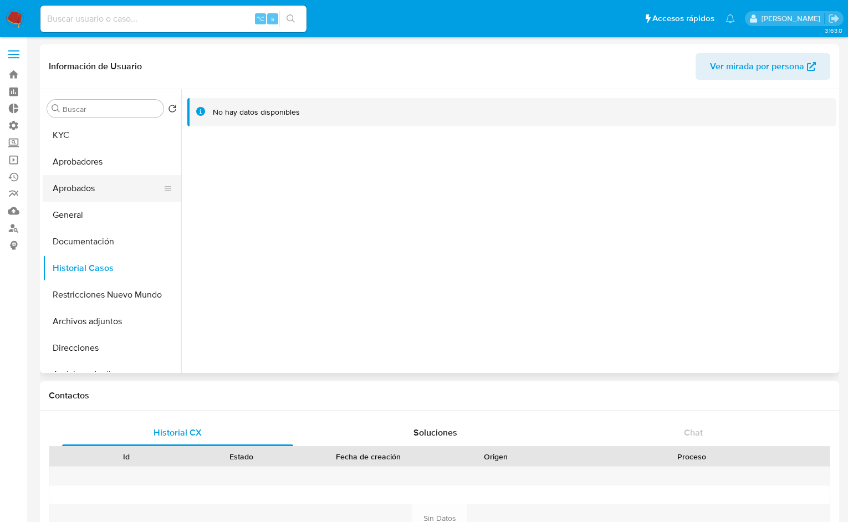
click at [75, 191] on button "Aprobados" at bounding box center [108, 188] width 130 height 27
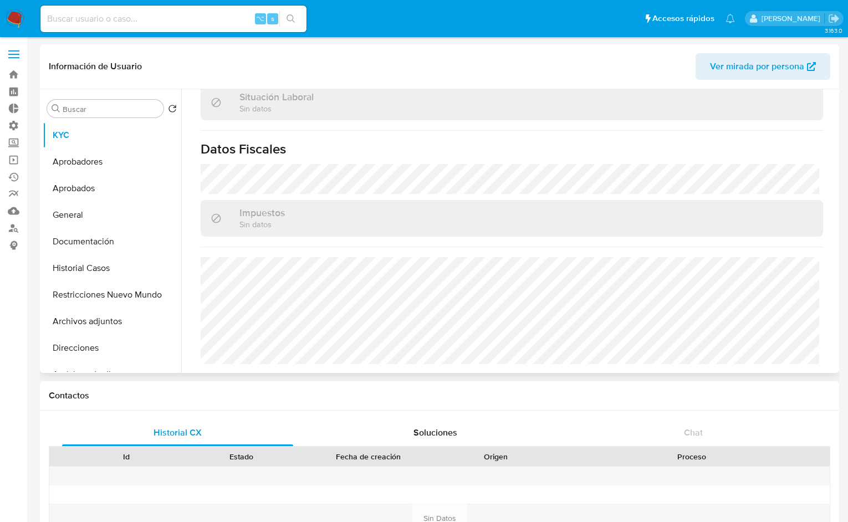
select select "10"
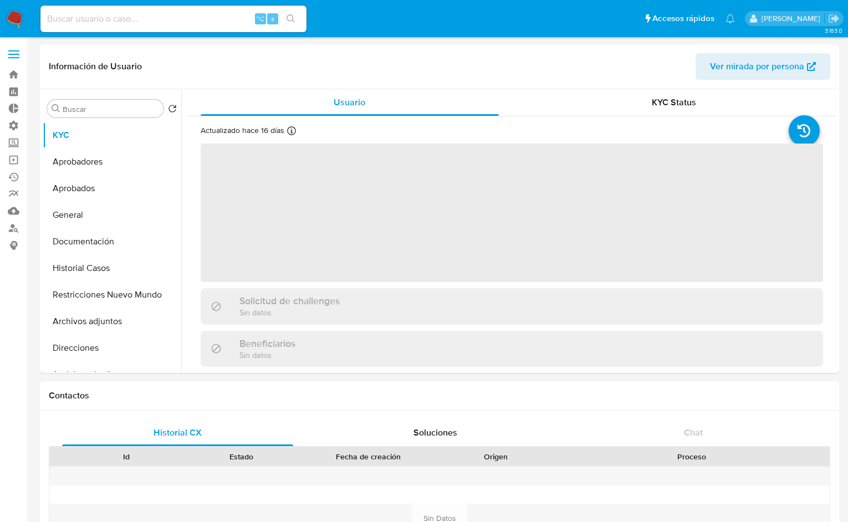
select select "10"
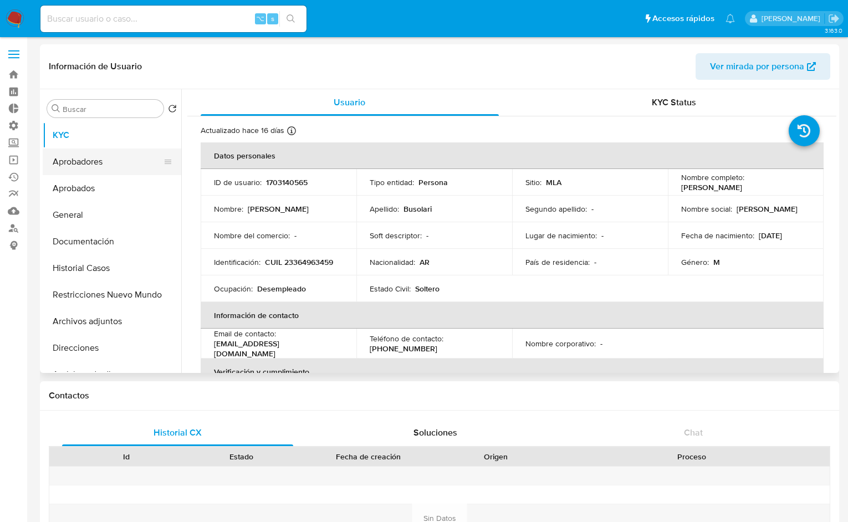
click at [84, 163] on button "Aprobadores" at bounding box center [108, 162] width 130 height 27
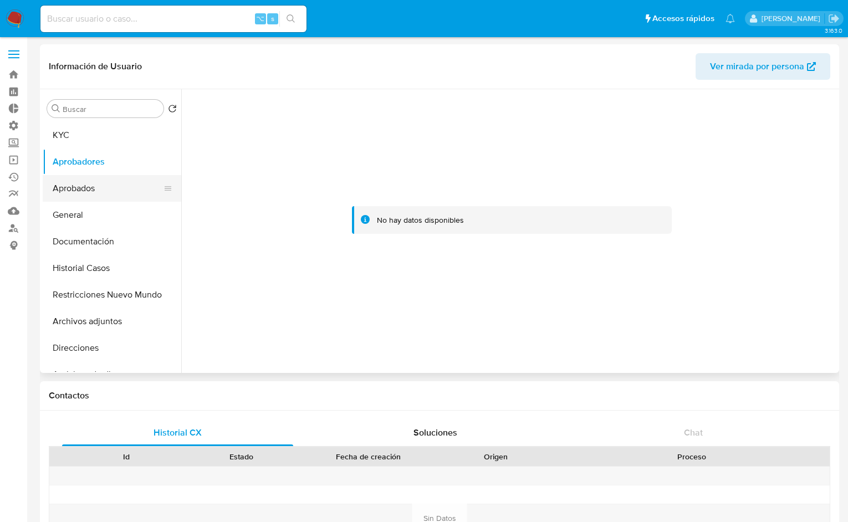
click at [96, 190] on button "Aprobados" at bounding box center [108, 188] width 130 height 27
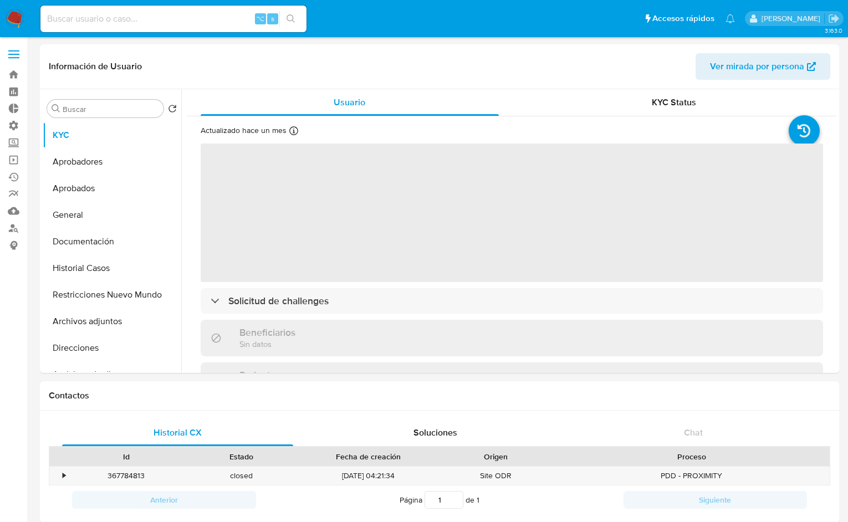
select select "10"
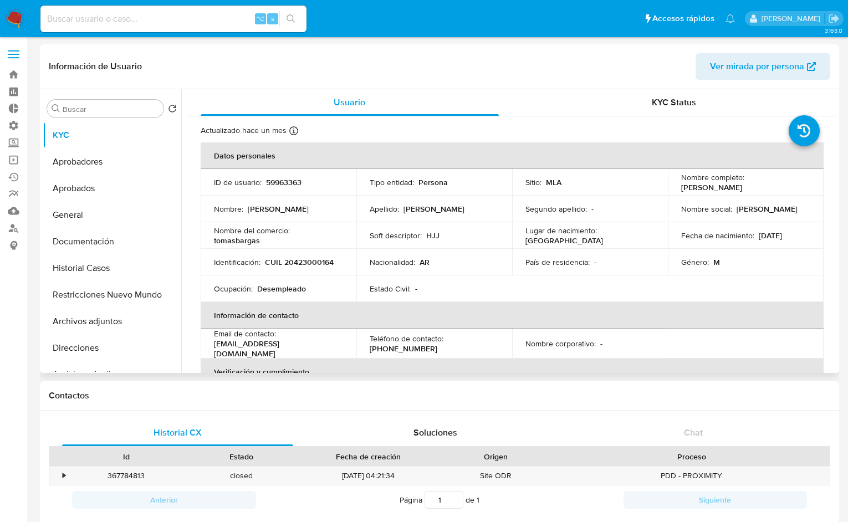
click at [299, 255] on td "Identificación : CUIL 20423000164" at bounding box center [279, 262] width 156 height 27
click at [302, 261] on p "CUIL 20423000164" at bounding box center [299, 262] width 69 height 10
copy p "20423000164"
click at [275, 274] on td "Identificación : CUIL 20423000164" at bounding box center [279, 262] width 156 height 27
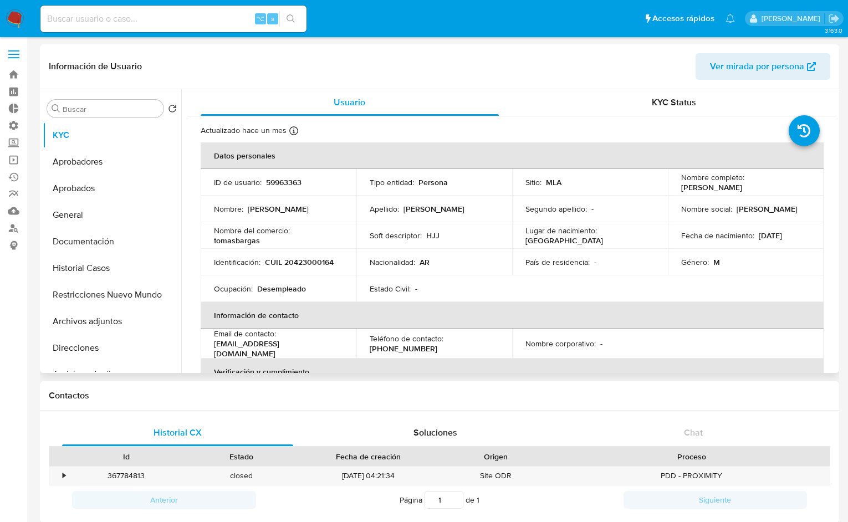
click at [306, 265] on p "CUIL 20423000164" at bounding box center [299, 262] width 69 height 10
copy p "20423000164"
click at [85, 169] on button "Aprobadores" at bounding box center [108, 162] width 130 height 27
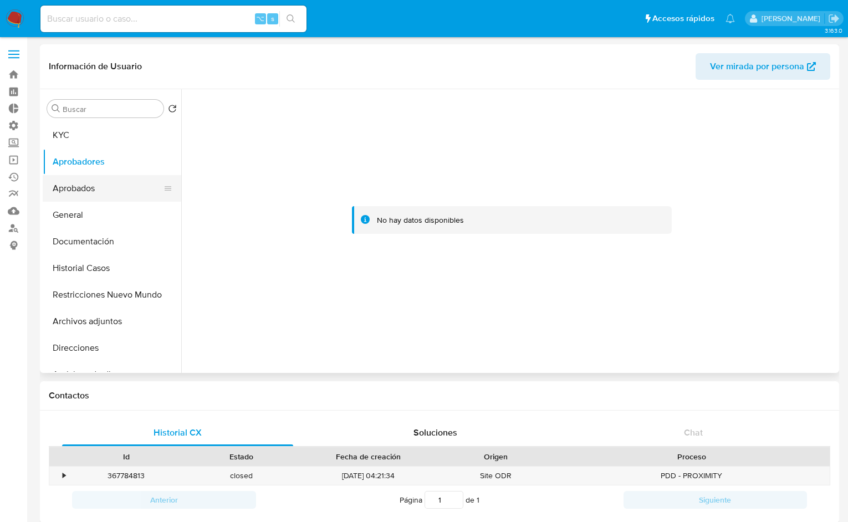
click at [97, 190] on button "Aprobados" at bounding box center [108, 188] width 130 height 27
click at [108, 298] on button "Restricciones Nuevo Mundo" at bounding box center [108, 295] width 130 height 27
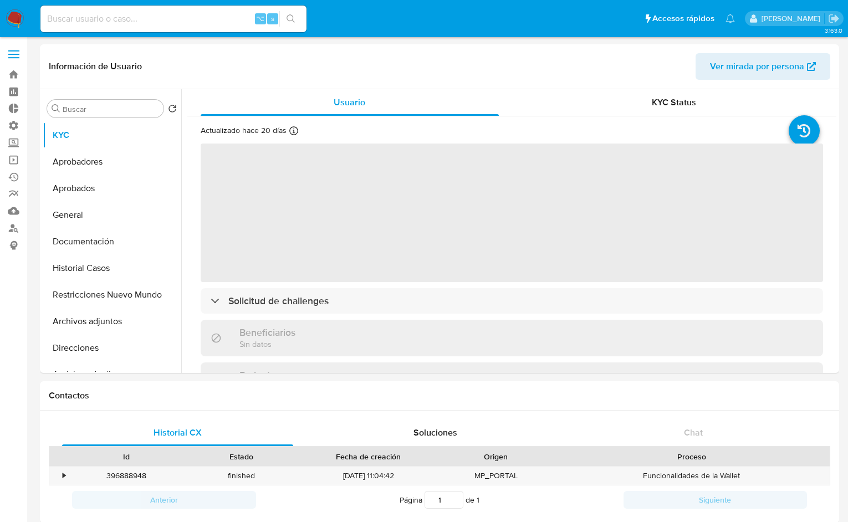
select select "10"
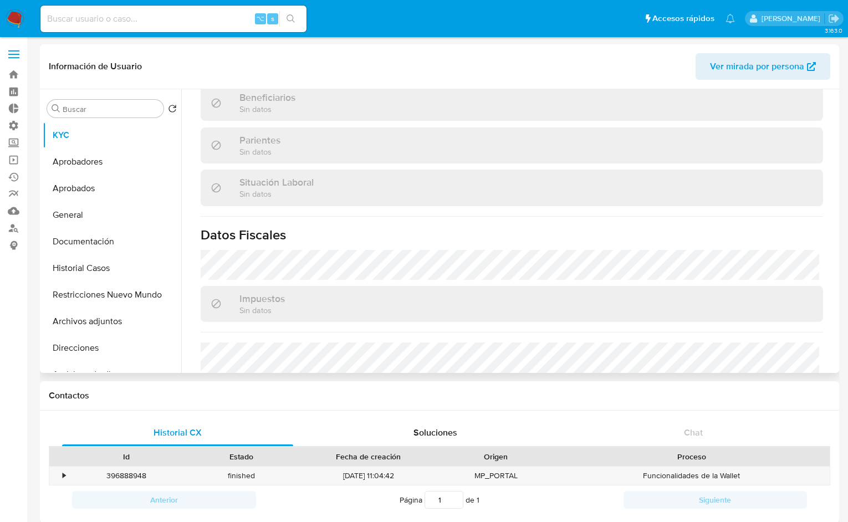
scroll to position [583, 0]
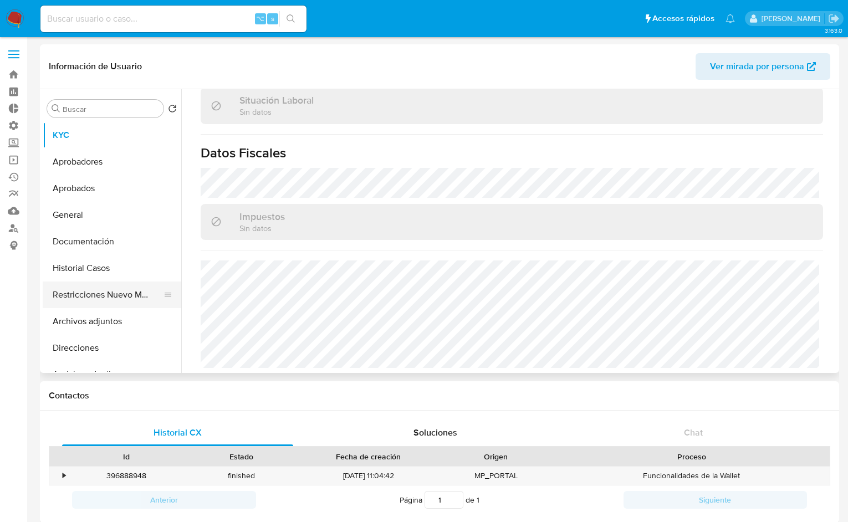
click at [111, 296] on button "Restricciones Nuevo Mundo" at bounding box center [108, 295] width 130 height 27
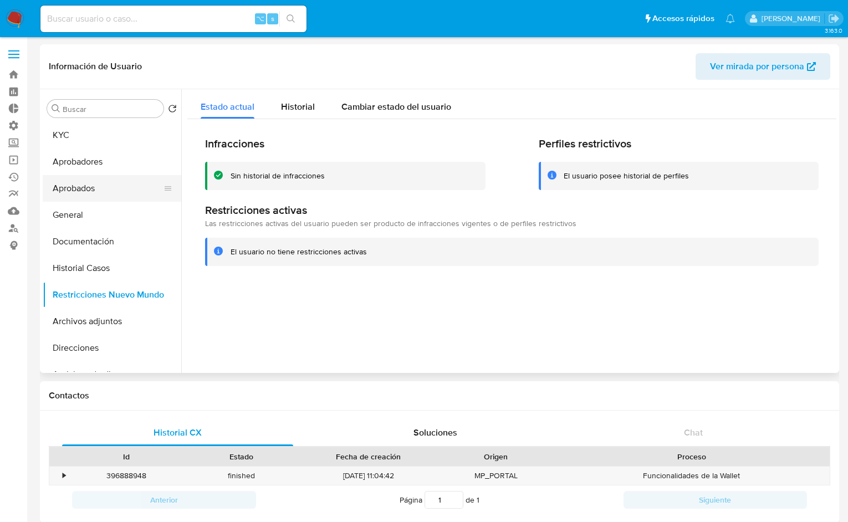
click at [94, 194] on button "Aprobados" at bounding box center [108, 188] width 130 height 27
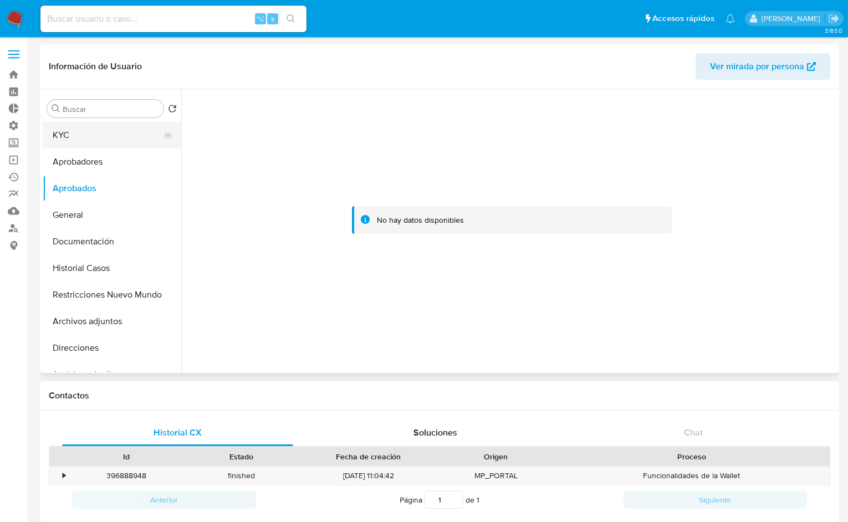
click at [69, 138] on button "KYC" at bounding box center [108, 135] width 130 height 27
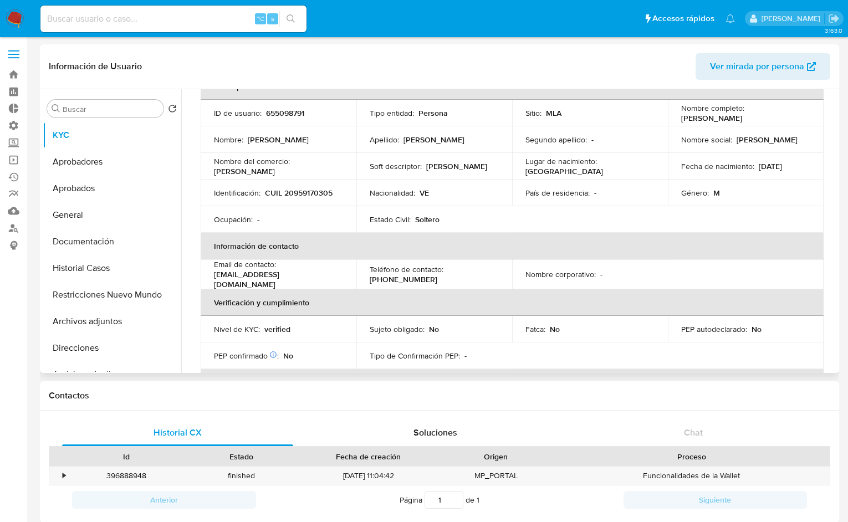
scroll to position [63, 0]
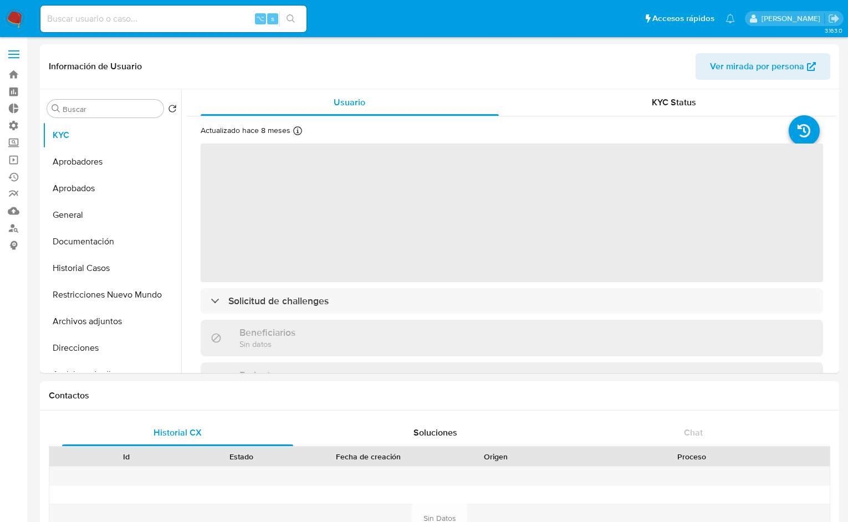
select select "10"
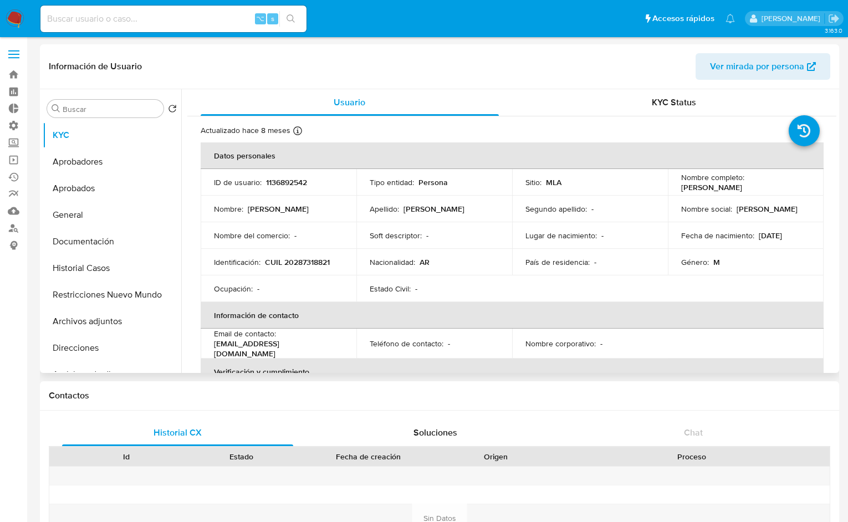
click at [303, 260] on p "CUIL 20287318821" at bounding box center [297, 262] width 65 height 10
copy p "20287318821"
click at [100, 161] on button "Aprobadores" at bounding box center [108, 162] width 130 height 27
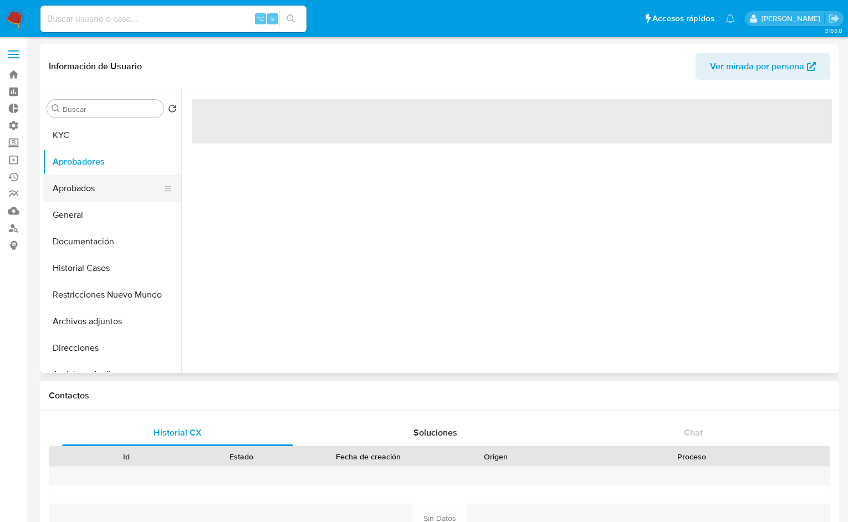
click at [108, 187] on button "Aprobados" at bounding box center [108, 188] width 130 height 27
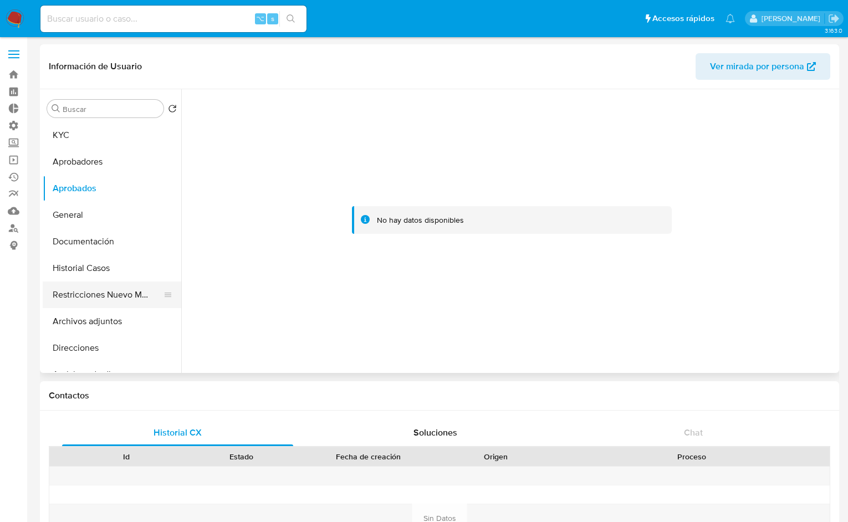
click at [108, 294] on button "Restricciones Nuevo Mundo" at bounding box center [108, 295] width 130 height 27
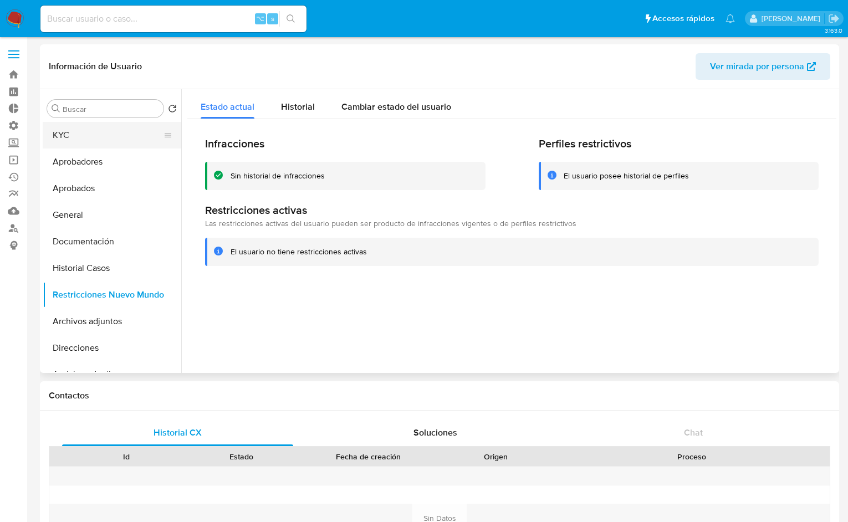
click at [68, 139] on button "KYC" at bounding box center [108, 135] width 130 height 27
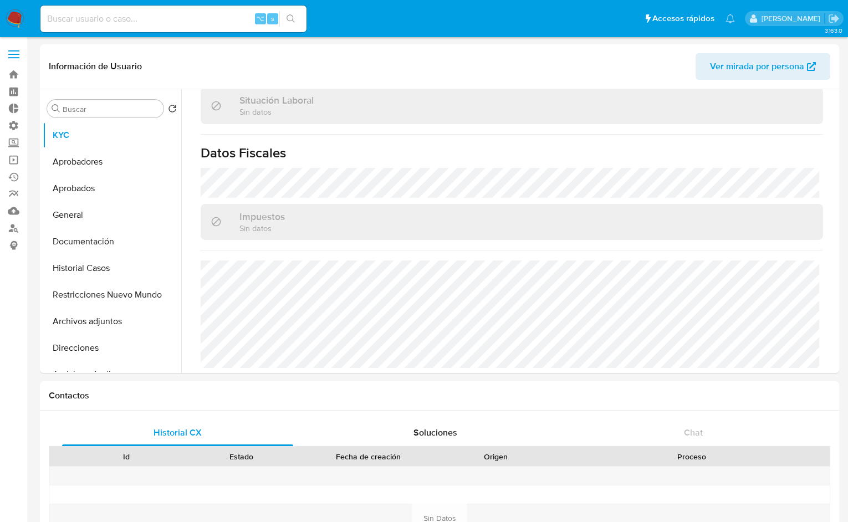
scroll to position [586, 0]
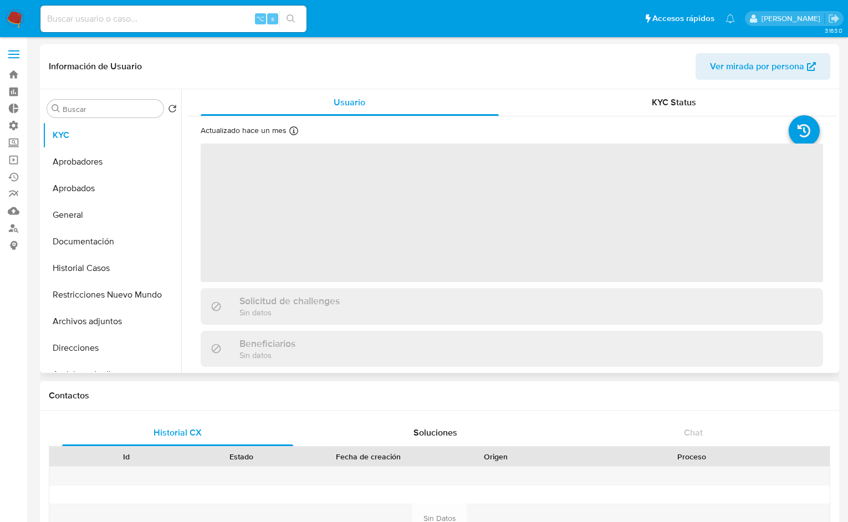
select select "10"
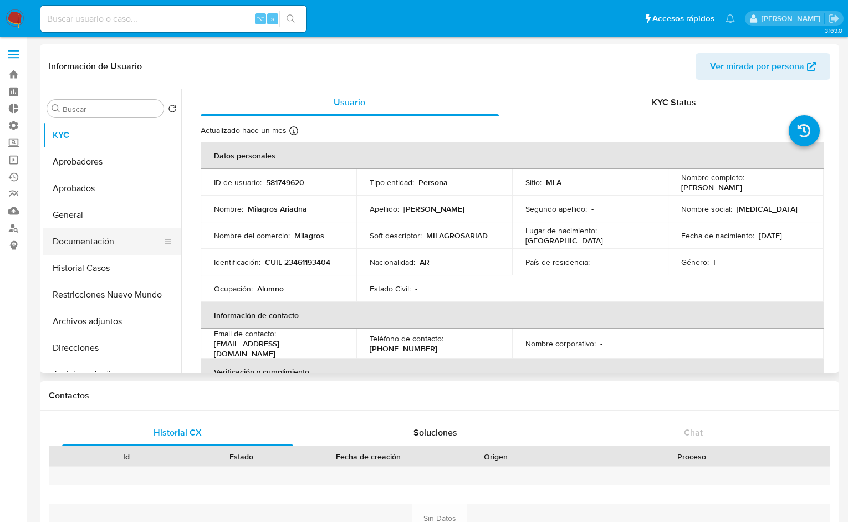
click at [118, 228] on button "Documentación" at bounding box center [108, 241] width 130 height 27
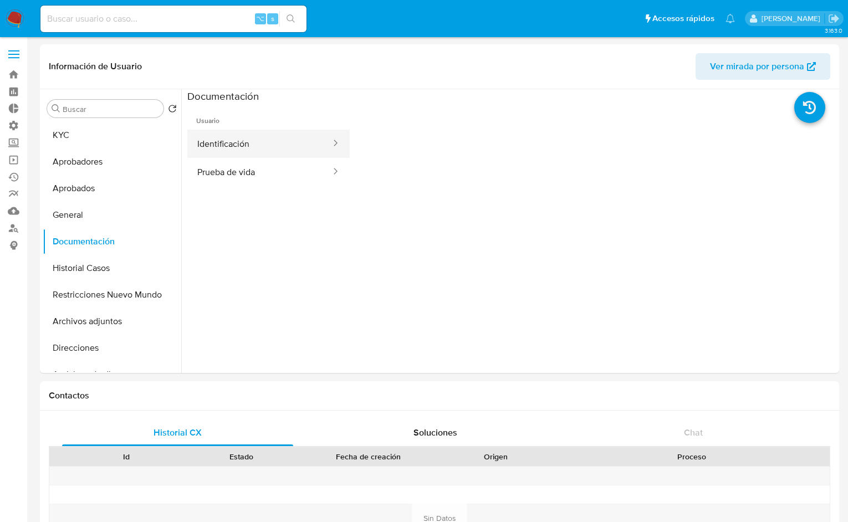
click at [243, 140] on button "Identificación" at bounding box center [259, 144] width 145 height 28
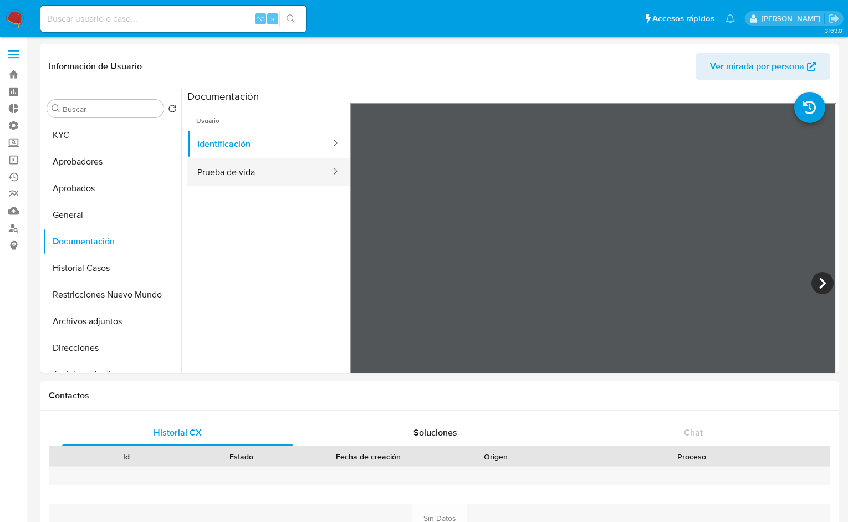
click at [248, 162] on button "Prueba de vida" at bounding box center [259, 172] width 145 height 28
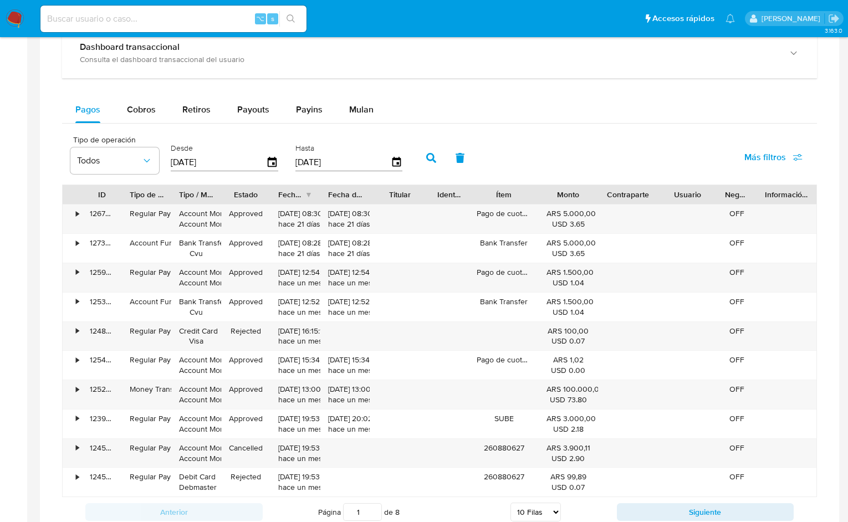
scroll to position [701, 0]
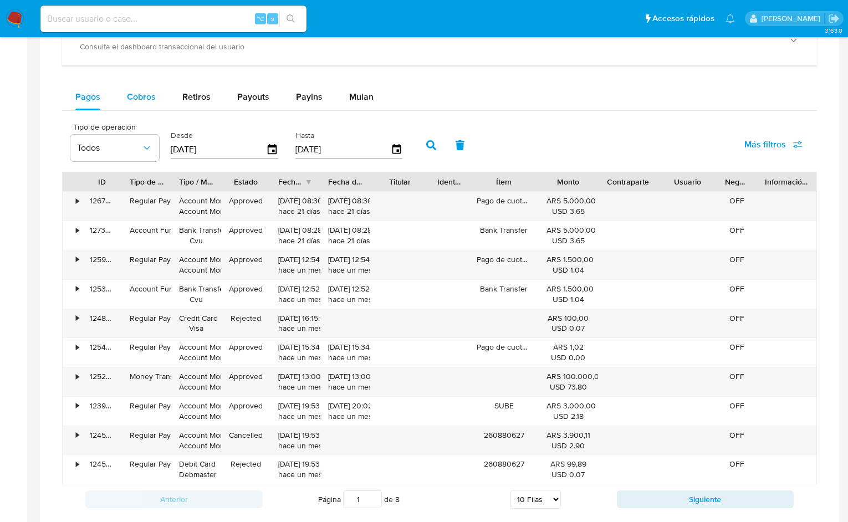
click at [124, 96] on button "Cobros" at bounding box center [141, 97] width 55 height 27
select select "10"
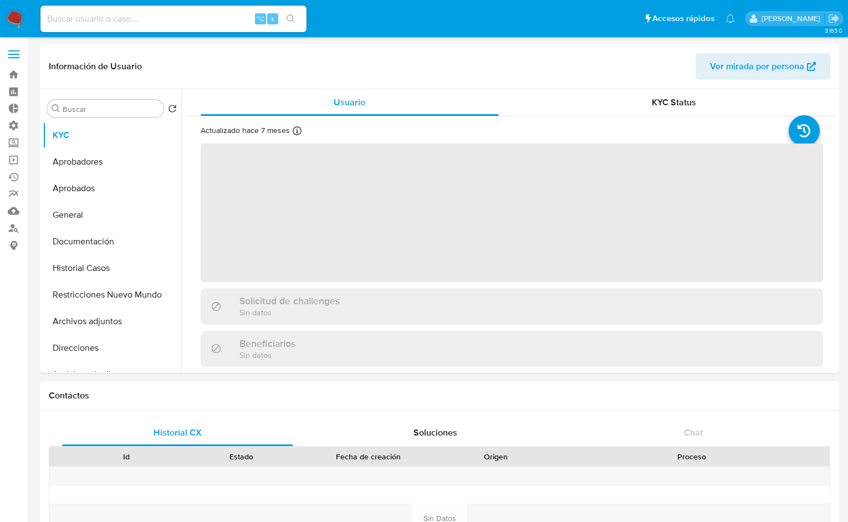
select select "10"
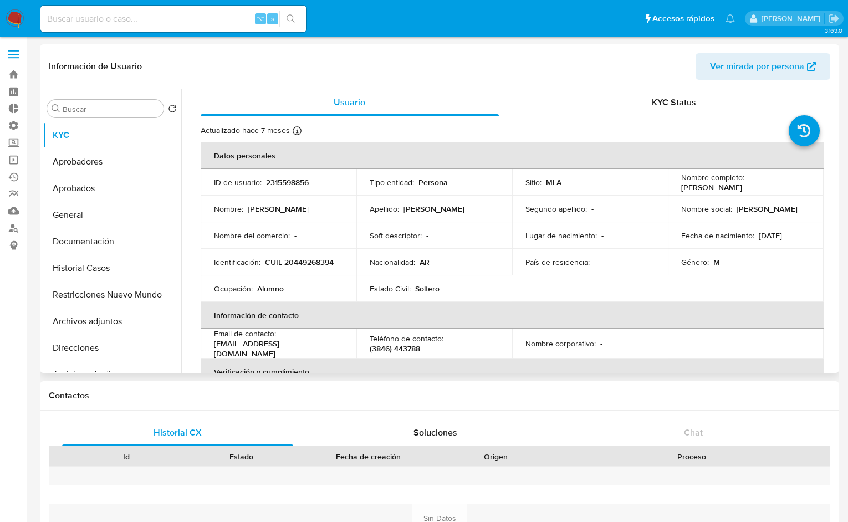
click at [311, 265] on p "CUIL 20449268394" at bounding box center [299, 262] width 69 height 10
copy p "20449268394"
click at [82, 151] on button "Aprobadores" at bounding box center [108, 162] width 130 height 27
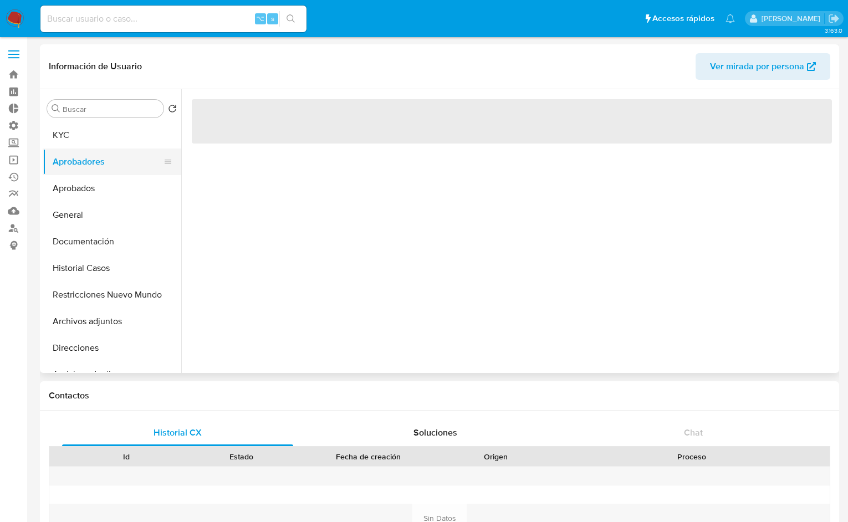
click at [80, 161] on button "Aprobadores" at bounding box center [108, 162] width 130 height 27
click at [85, 193] on button "Aprobados" at bounding box center [108, 188] width 130 height 27
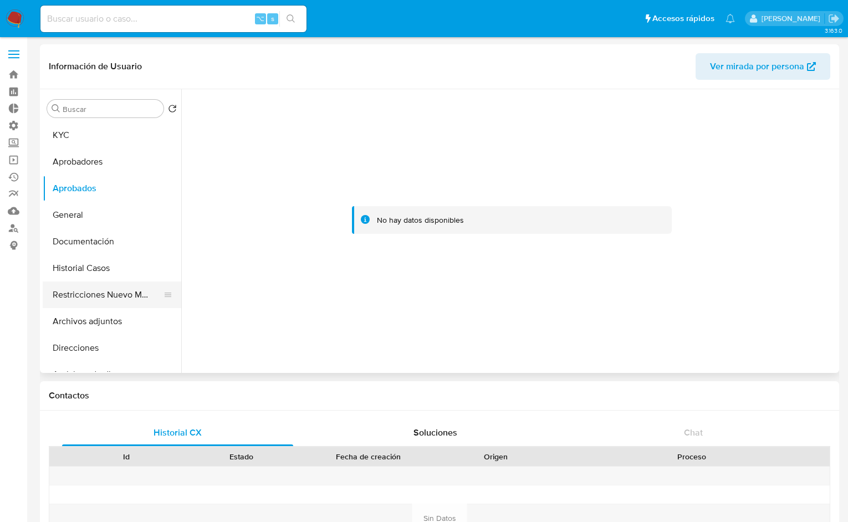
click at [108, 301] on button "Restricciones Nuevo Mundo" at bounding box center [108, 295] width 130 height 27
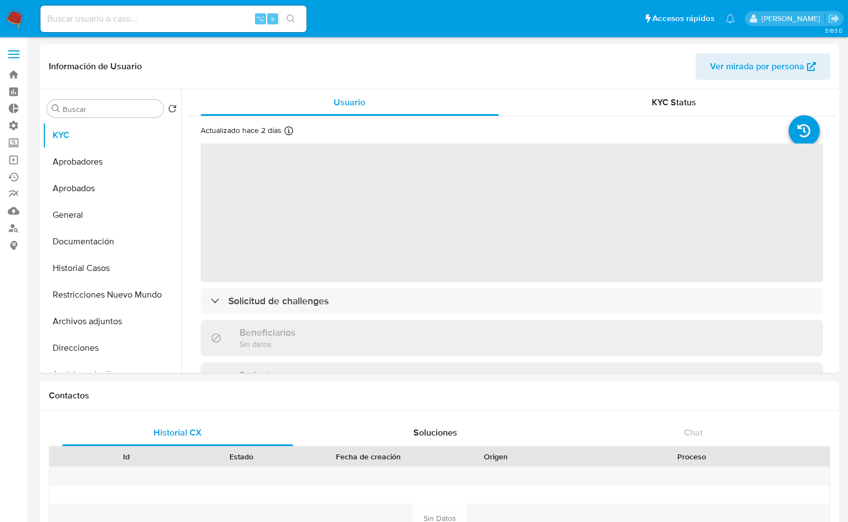
select select "10"
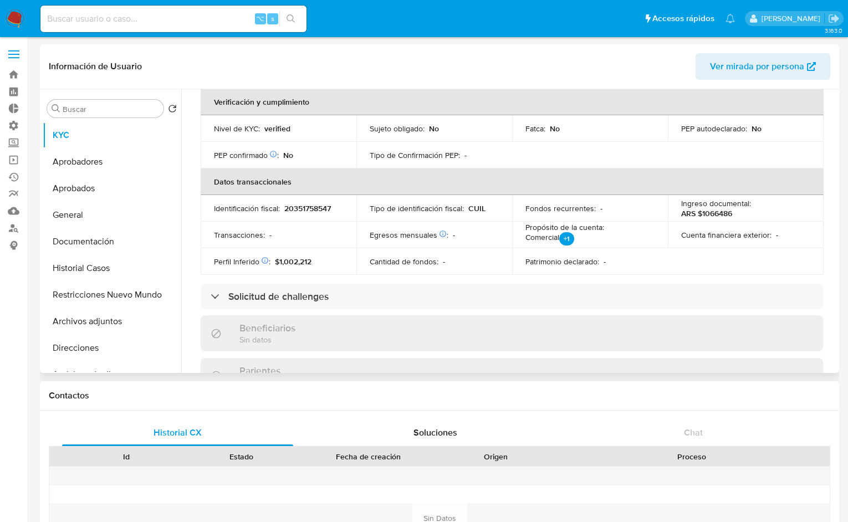
scroll to position [586, 0]
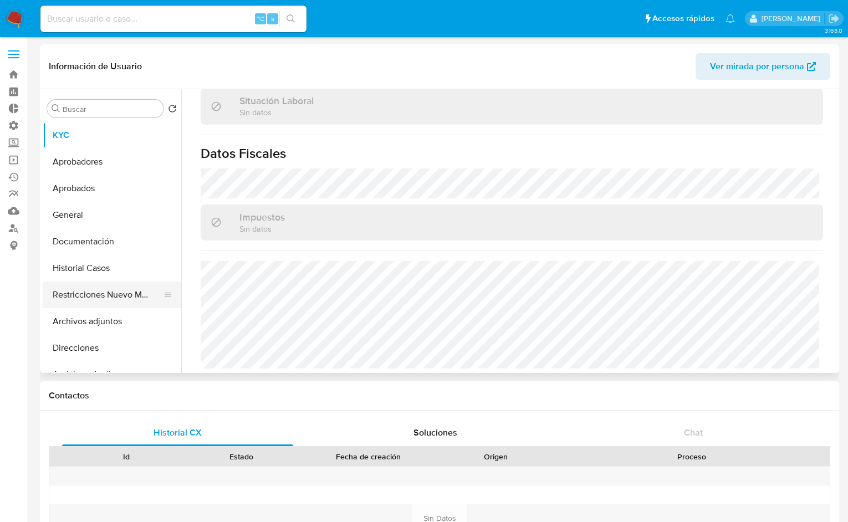
click at [87, 295] on button "Restricciones Nuevo Mundo" at bounding box center [108, 295] width 130 height 27
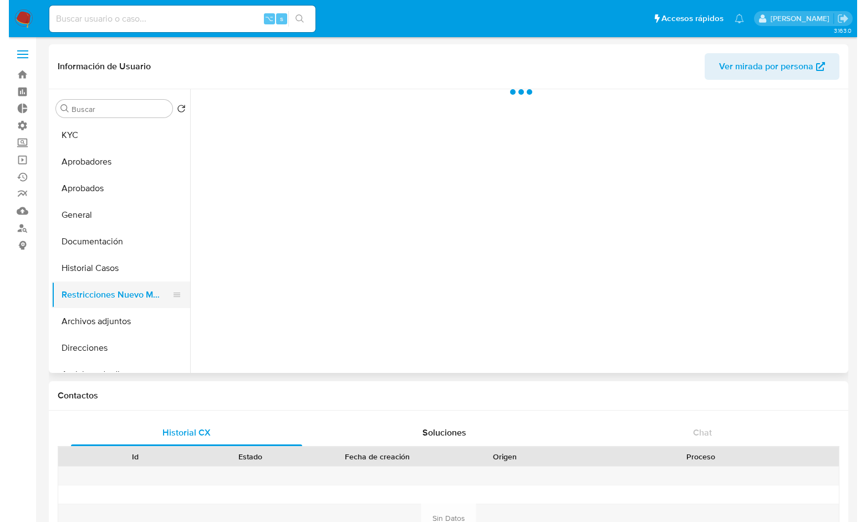
scroll to position [0, 0]
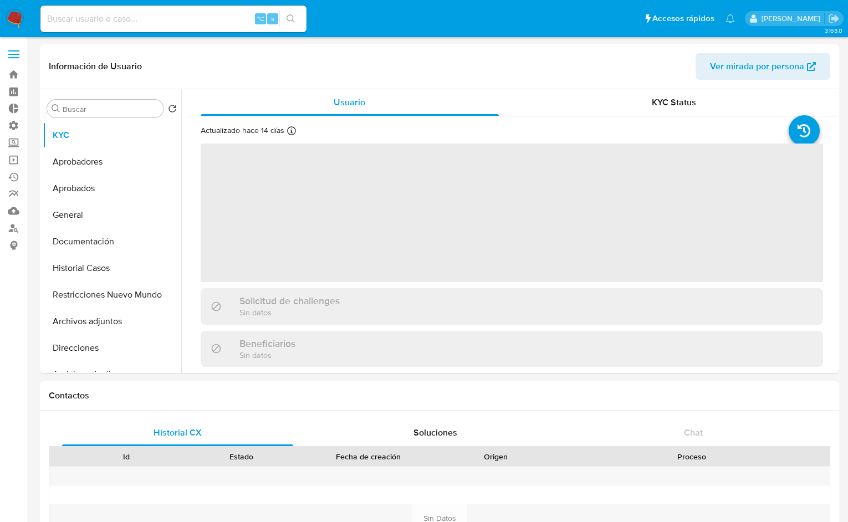
select select "10"
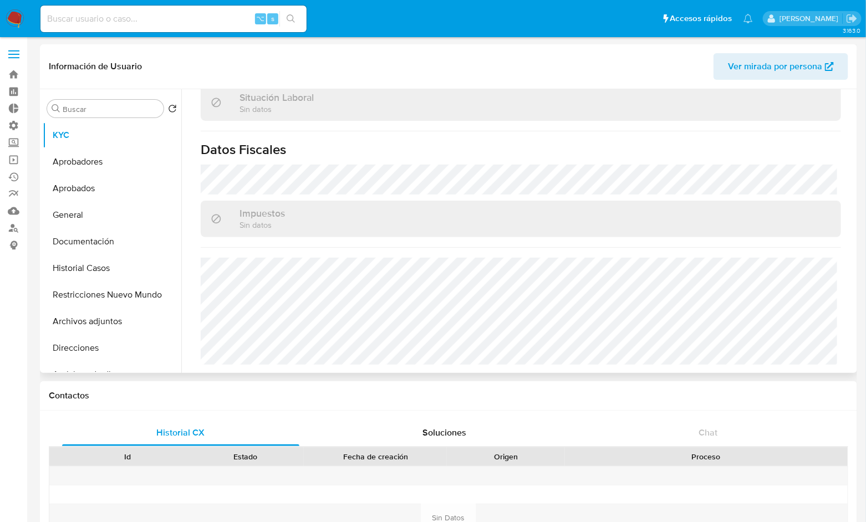
scroll to position [73, 0]
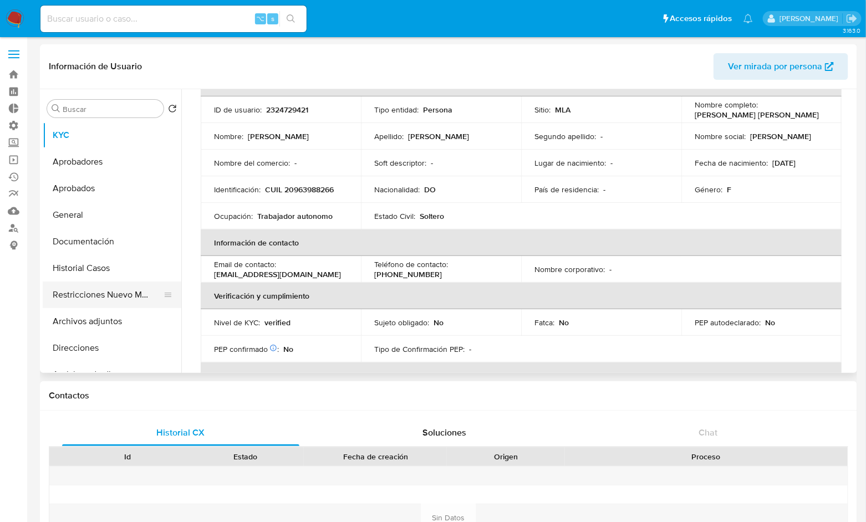
click at [116, 296] on button "Restricciones Nuevo Mundo" at bounding box center [108, 295] width 130 height 27
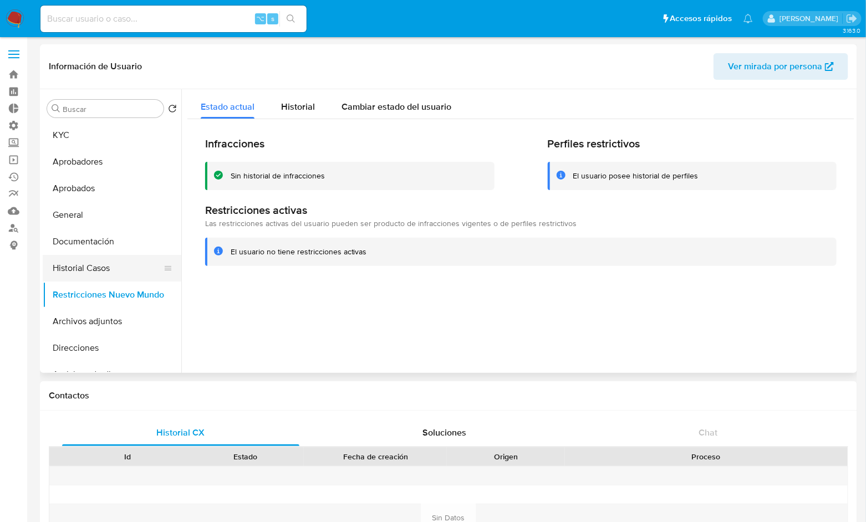
click at [105, 265] on button "Historial Casos" at bounding box center [108, 268] width 130 height 27
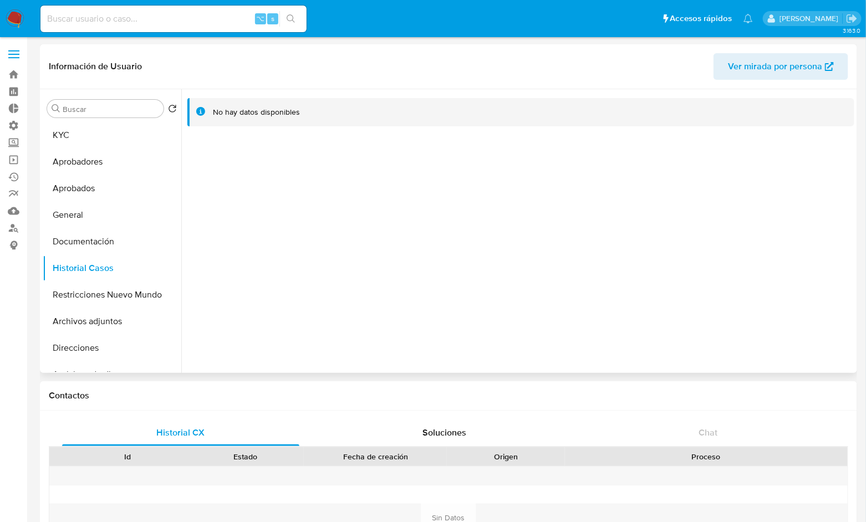
click at [237, 243] on div at bounding box center [517, 231] width 673 height 284
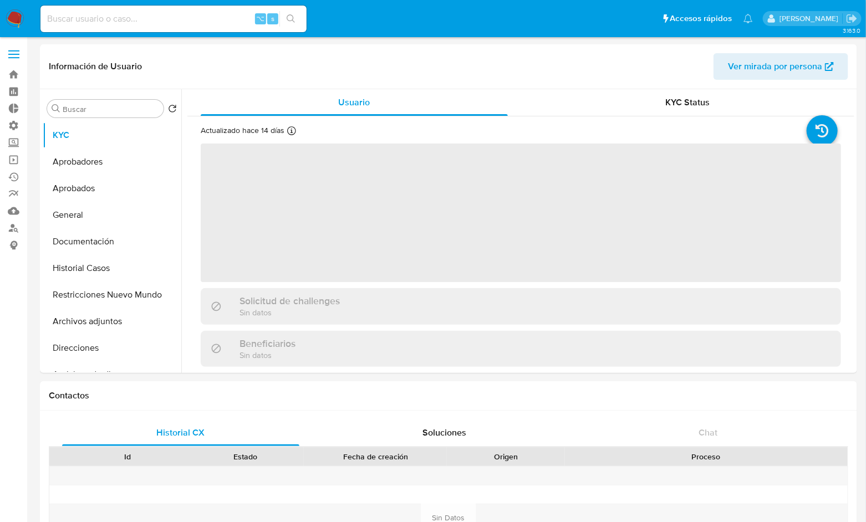
select select "10"
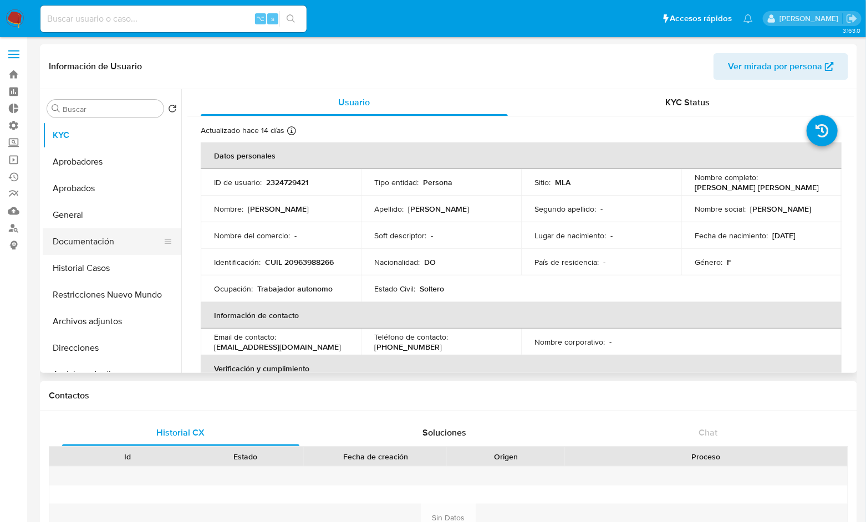
click at [101, 249] on button "Documentación" at bounding box center [108, 241] width 130 height 27
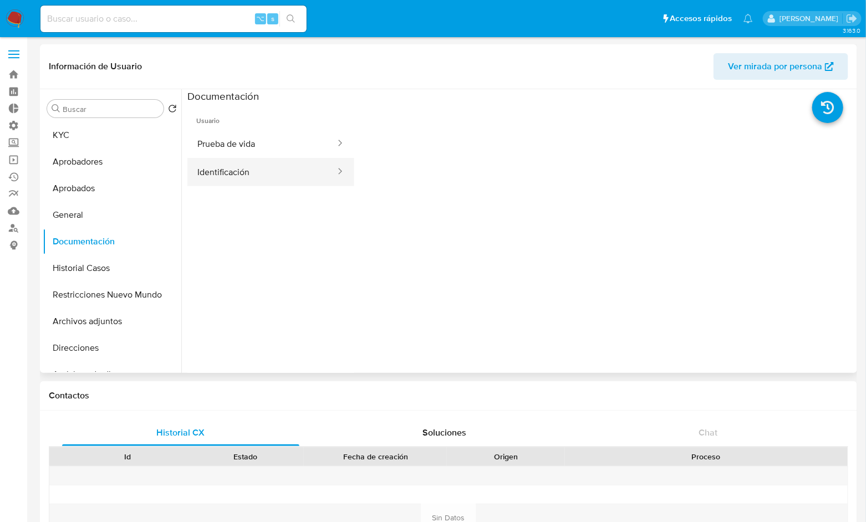
click at [247, 173] on button "Identificación" at bounding box center [261, 172] width 149 height 28
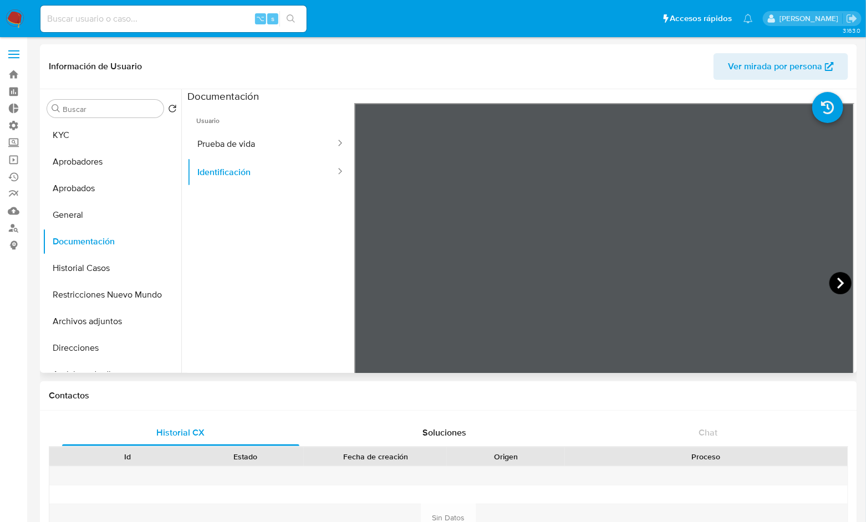
click at [833, 282] on icon at bounding box center [841, 283] width 22 height 22
click at [105, 295] on button "Restricciones Nuevo Mundo" at bounding box center [108, 295] width 130 height 27
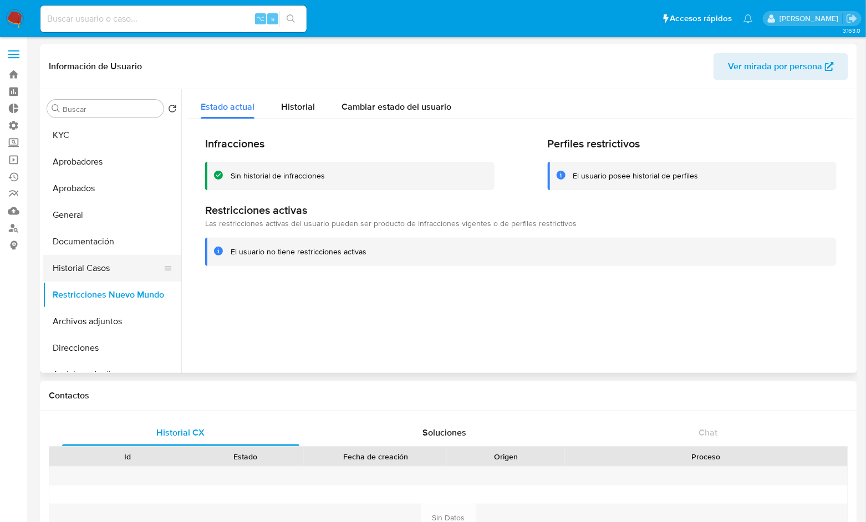
click at [103, 262] on button "Historial Casos" at bounding box center [108, 268] width 130 height 27
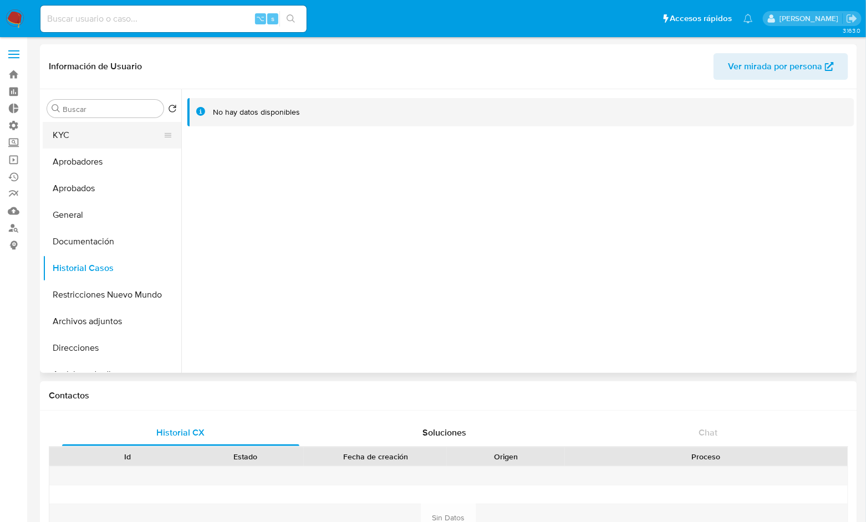
click at [68, 140] on button "KYC" at bounding box center [108, 135] width 130 height 27
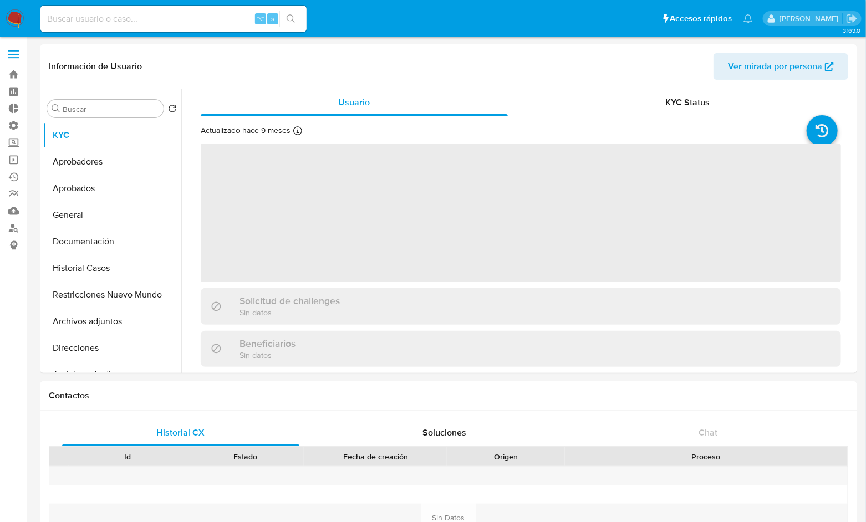
select select "10"
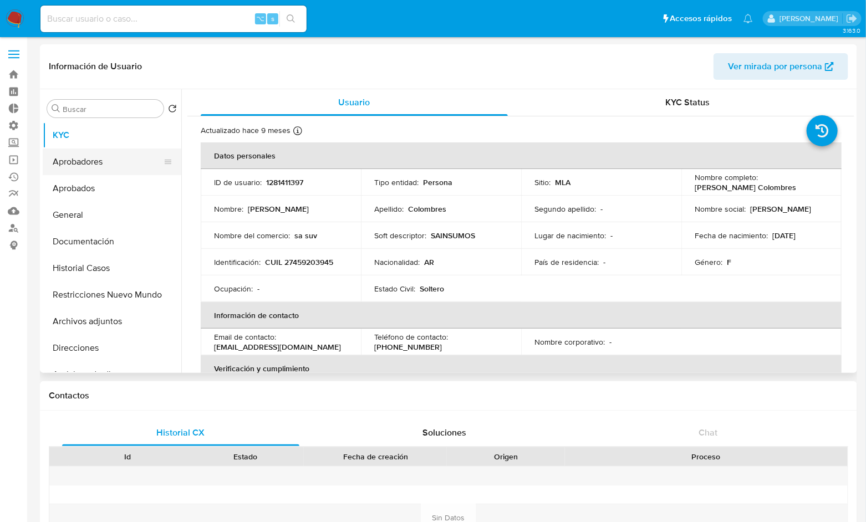
click at [96, 165] on button "Aprobadores" at bounding box center [108, 162] width 130 height 27
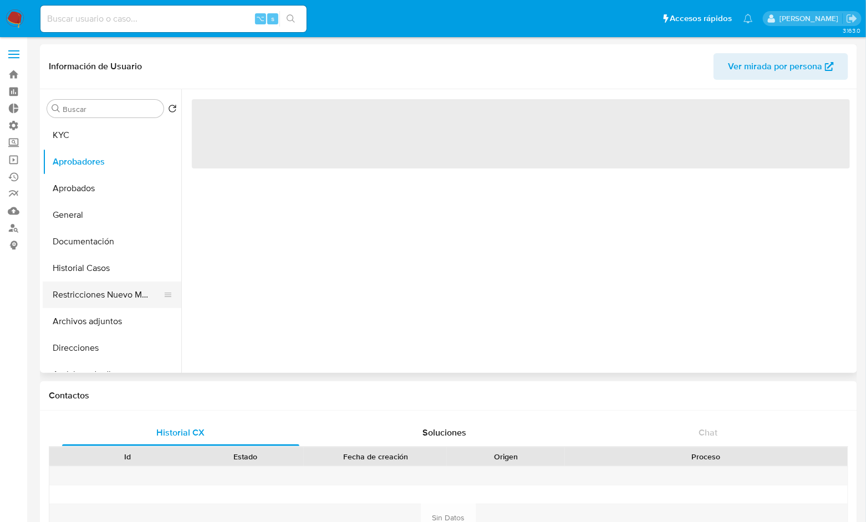
click at [101, 297] on button "Restricciones Nuevo Mundo" at bounding box center [108, 295] width 130 height 27
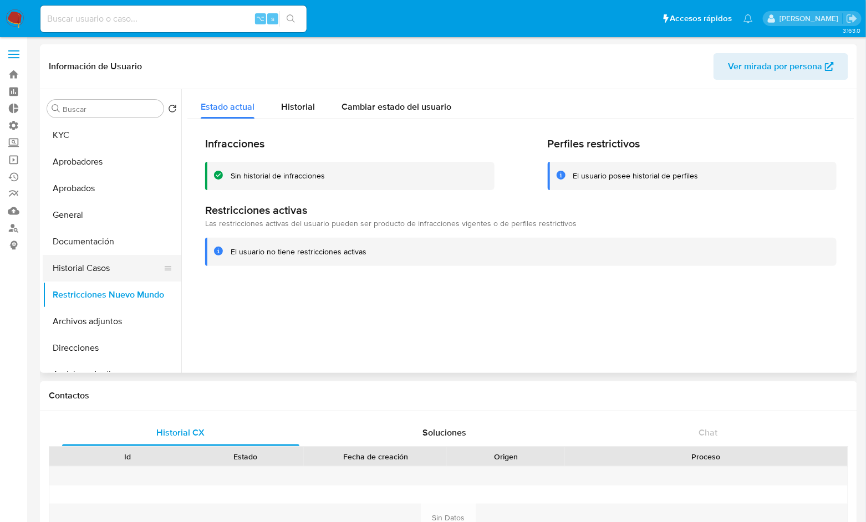
click at [98, 263] on button "Historial Casos" at bounding box center [108, 268] width 130 height 27
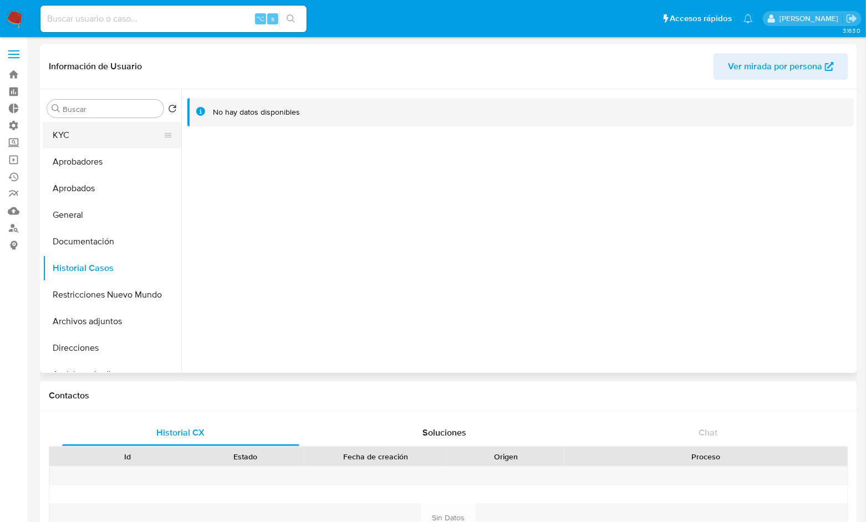
click at [75, 143] on button "KYC" at bounding box center [108, 135] width 130 height 27
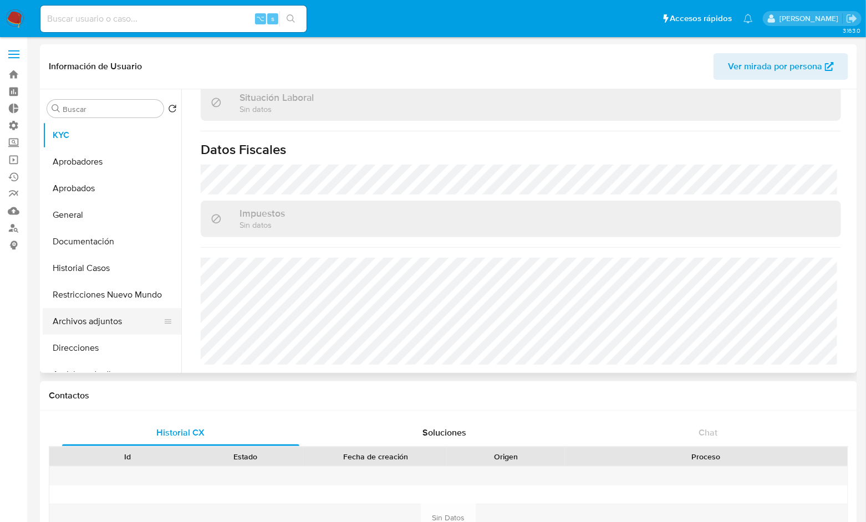
click at [111, 322] on button "Archivos adjuntos" at bounding box center [108, 321] width 130 height 27
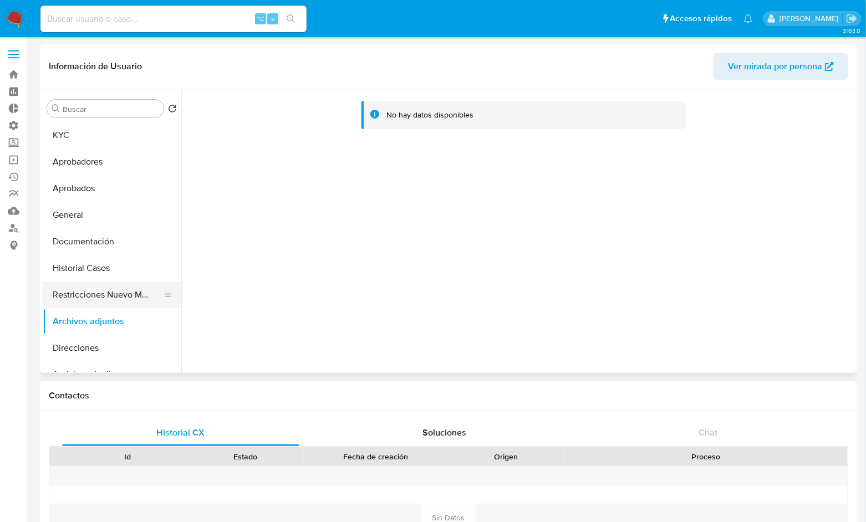
click at [89, 294] on button "Restricciones Nuevo Mundo" at bounding box center [108, 295] width 130 height 27
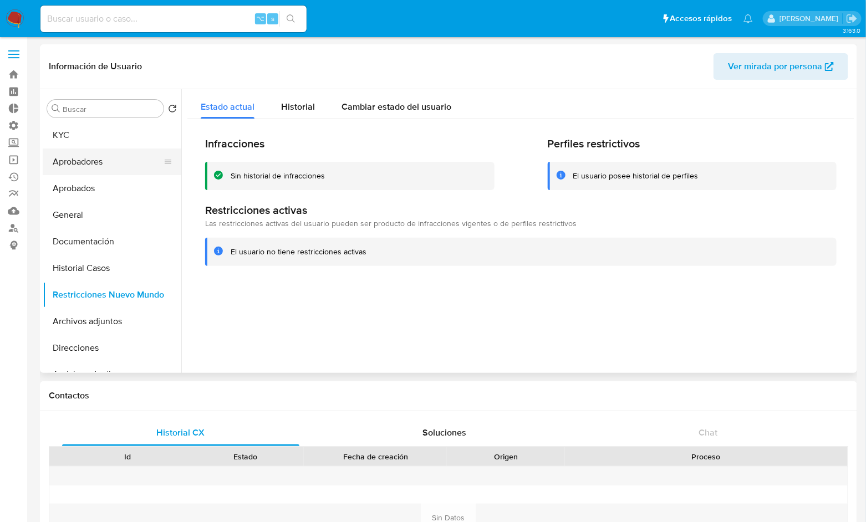
click at [98, 155] on button "Aprobadores" at bounding box center [108, 162] width 130 height 27
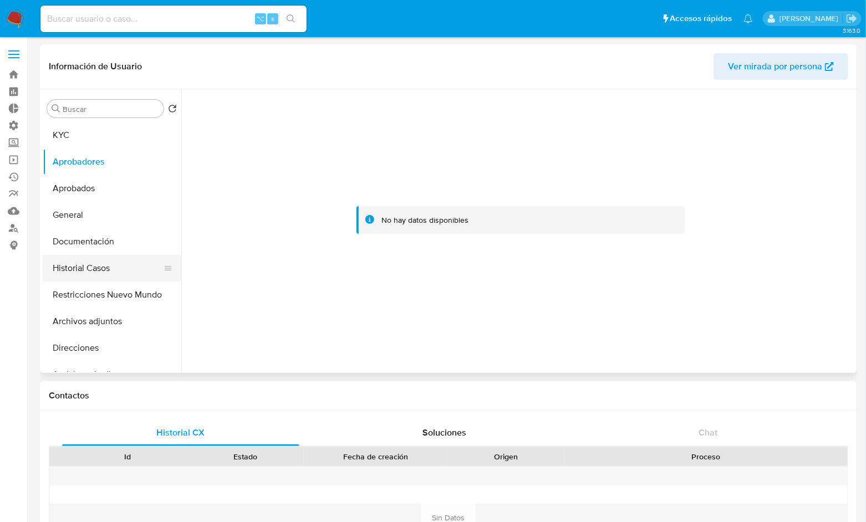
click at [98, 261] on button "Historial Casos" at bounding box center [108, 268] width 130 height 27
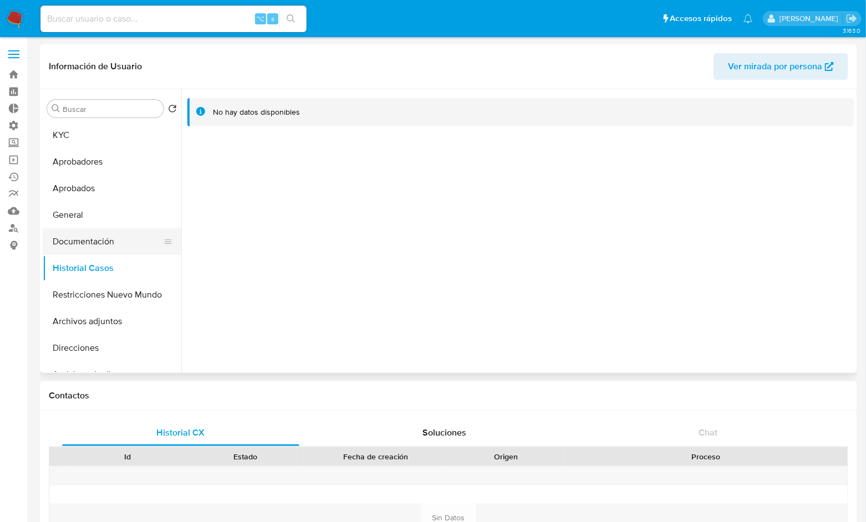
click at [101, 237] on button "Documentación" at bounding box center [108, 241] width 130 height 27
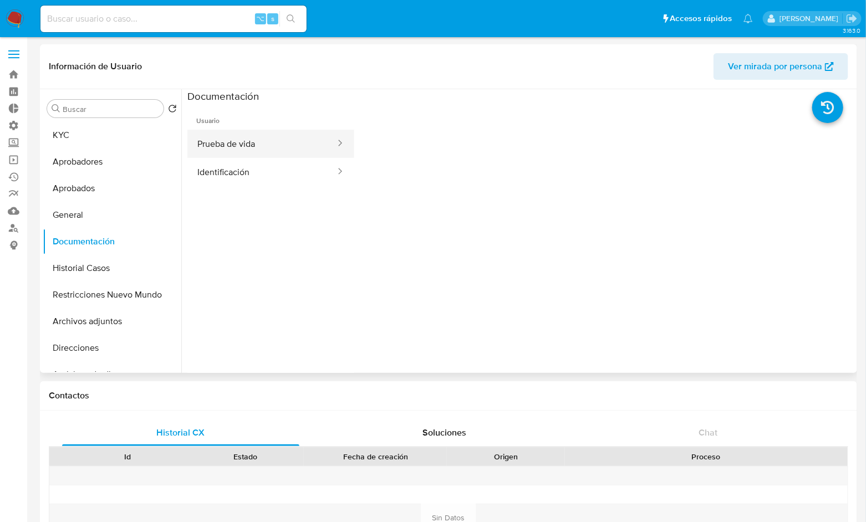
click at [267, 132] on button "Prueba de vida" at bounding box center [261, 144] width 149 height 28
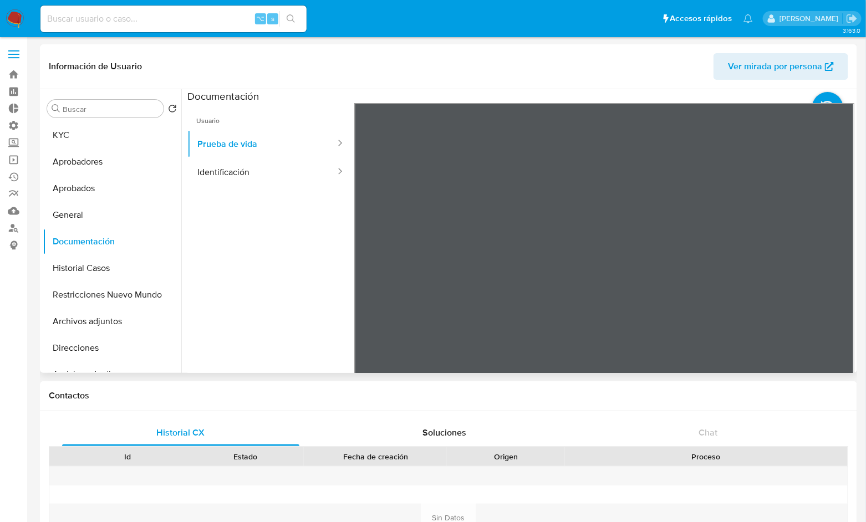
scroll to position [34, 0]
click at [222, 169] on button "Identificación" at bounding box center [261, 172] width 149 height 28
click at [102, 291] on button "Restricciones Nuevo Mundo" at bounding box center [108, 295] width 130 height 27
